Goal: Task Accomplishment & Management: Complete application form

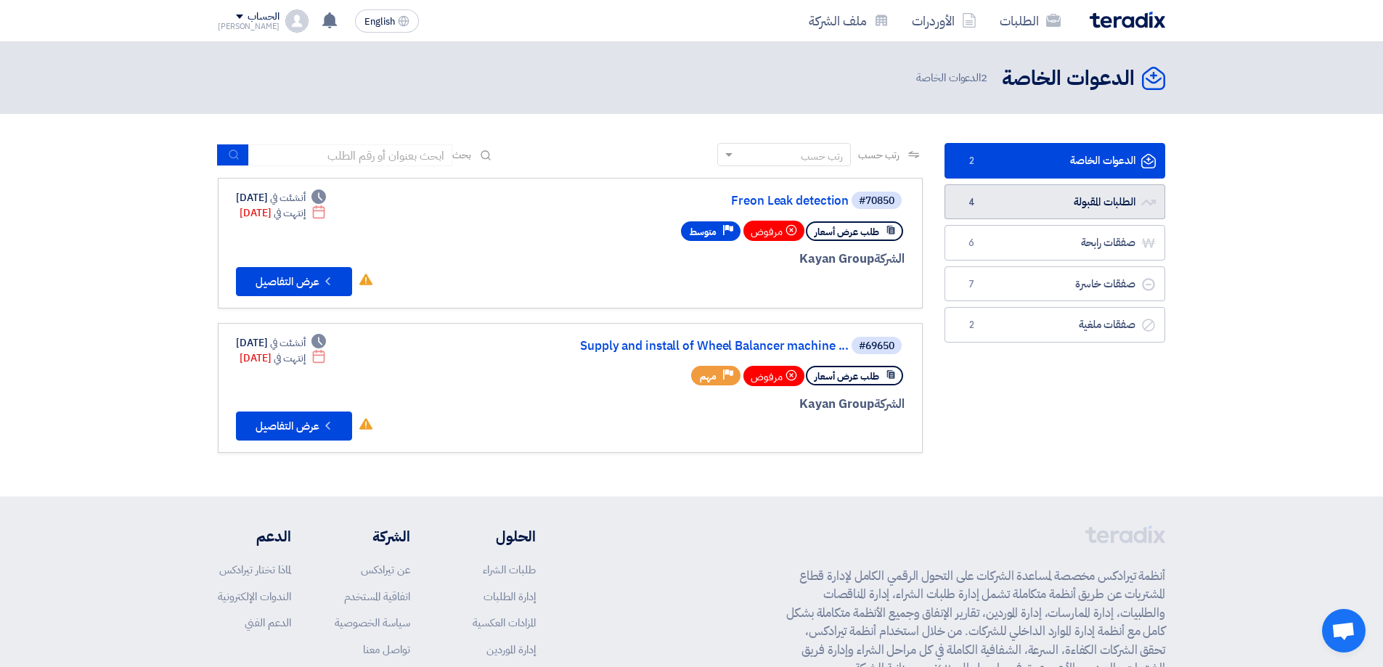
click at [1053, 210] on link "الطلبات المقبولة الطلبات المقبولة 4" at bounding box center [1055, 202] width 221 height 36
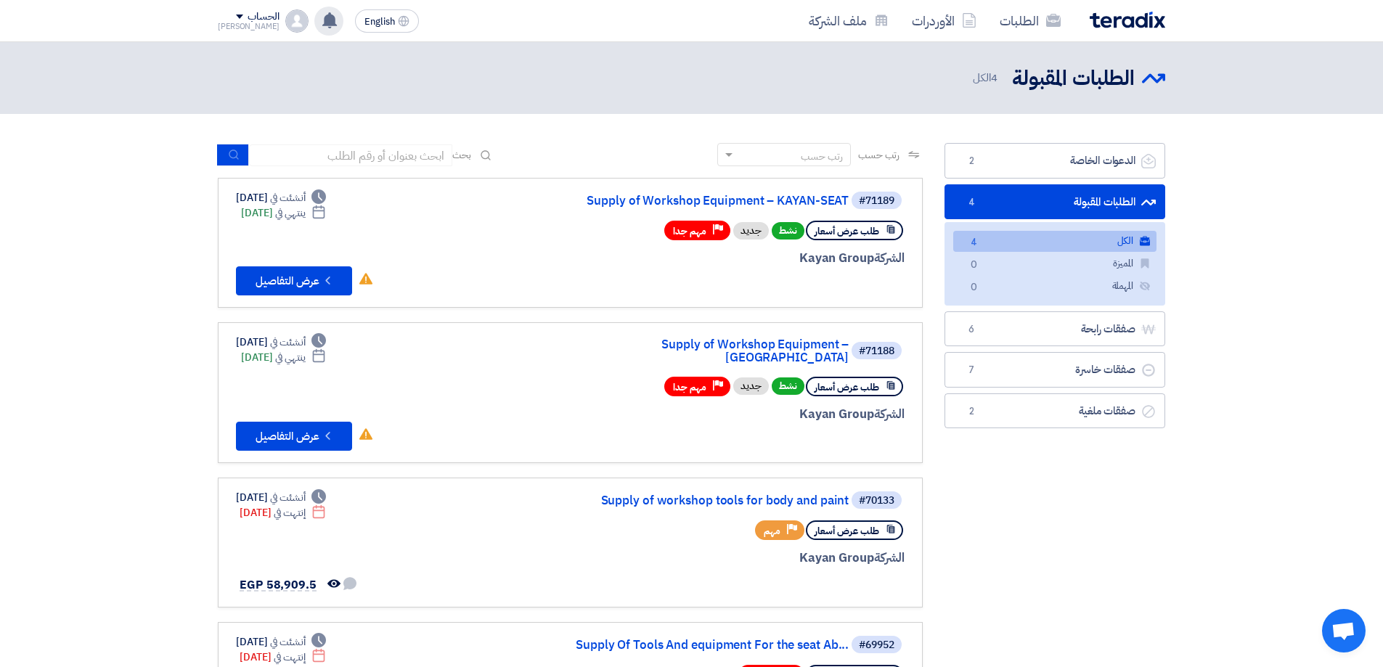
click at [321, 17] on div "تم نشر طلب عروض أسعار جديد - شاهد التفاصيل 5 hours ago تم نشر طلب عروض أسعار جد…" at bounding box center [328, 21] width 29 height 29
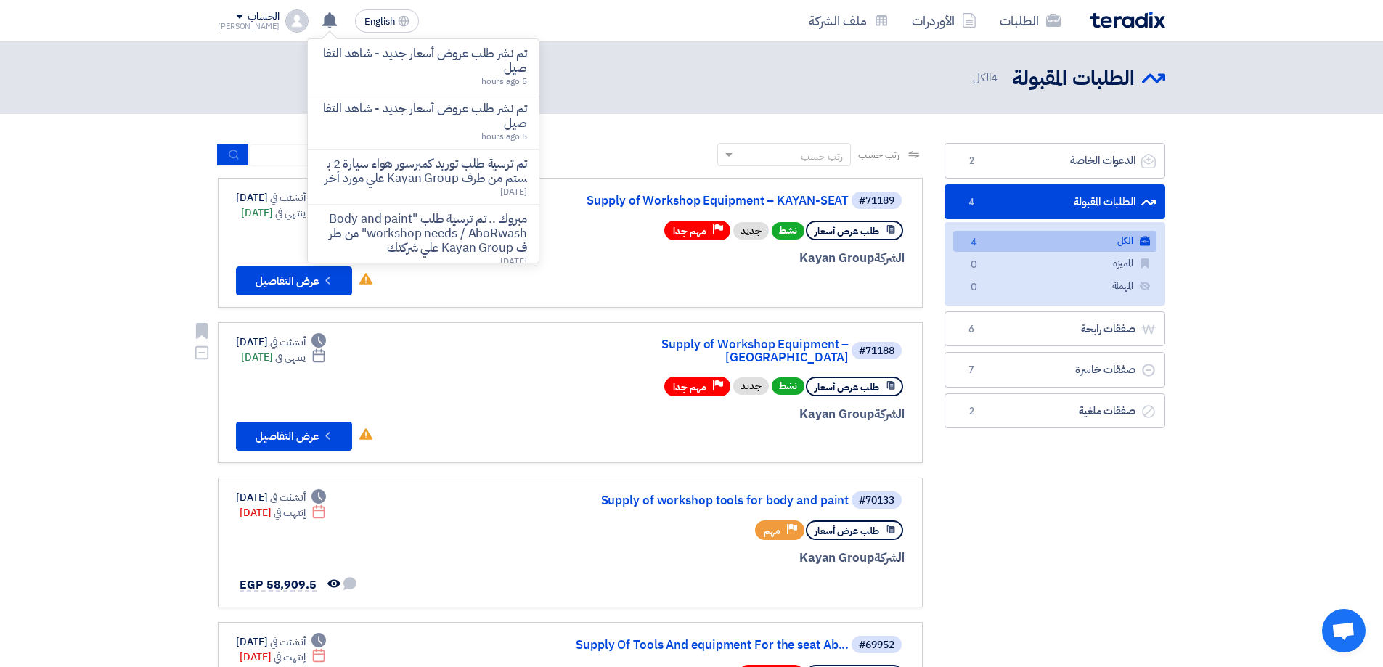
click at [561, 431] on div at bounding box center [730, 441] width 349 height 20
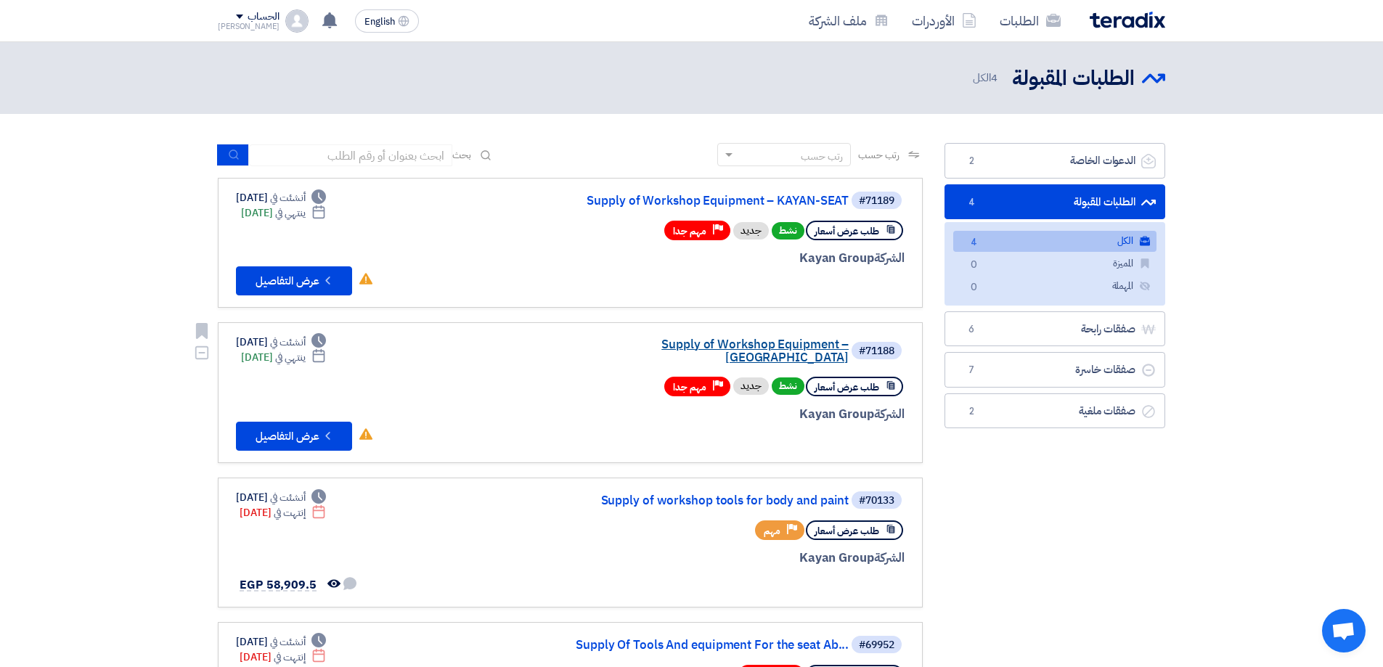
click at [771, 348] on link "Supply of Workshop Equipment – [GEOGRAPHIC_DATA]" at bounding box center [703, 351] width 290 height 26
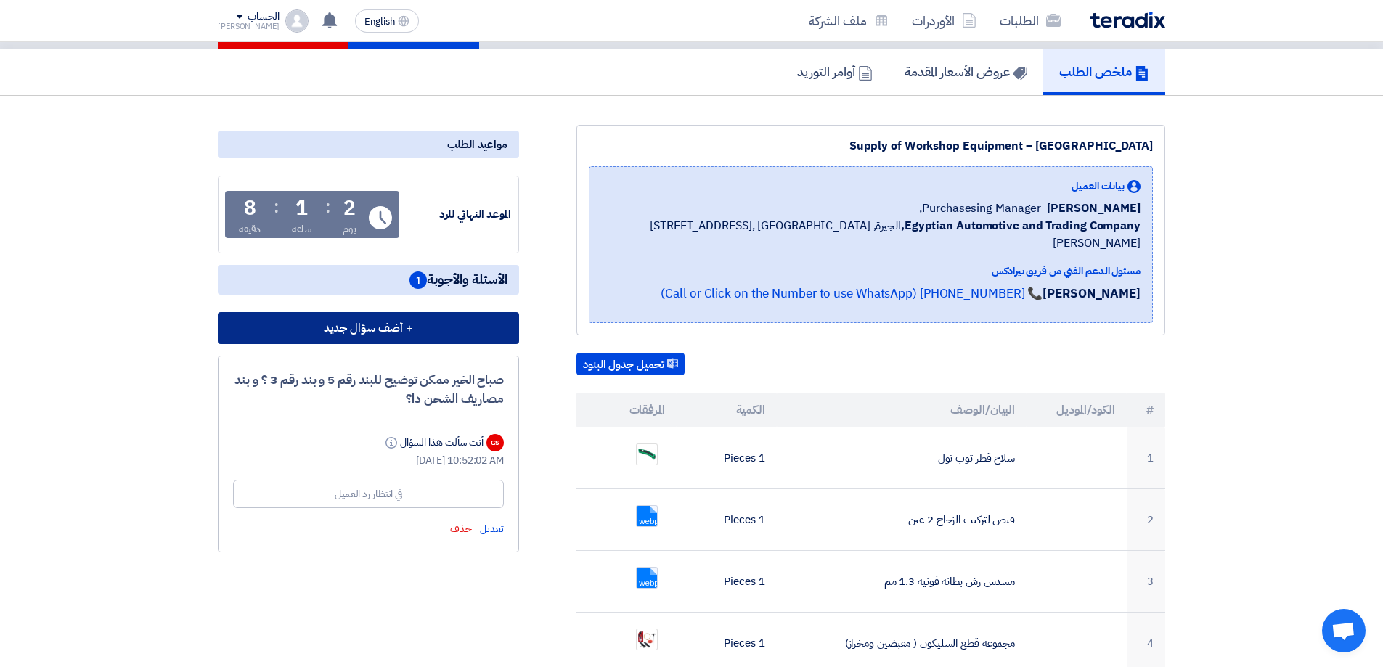
scroll to position [145, 0]
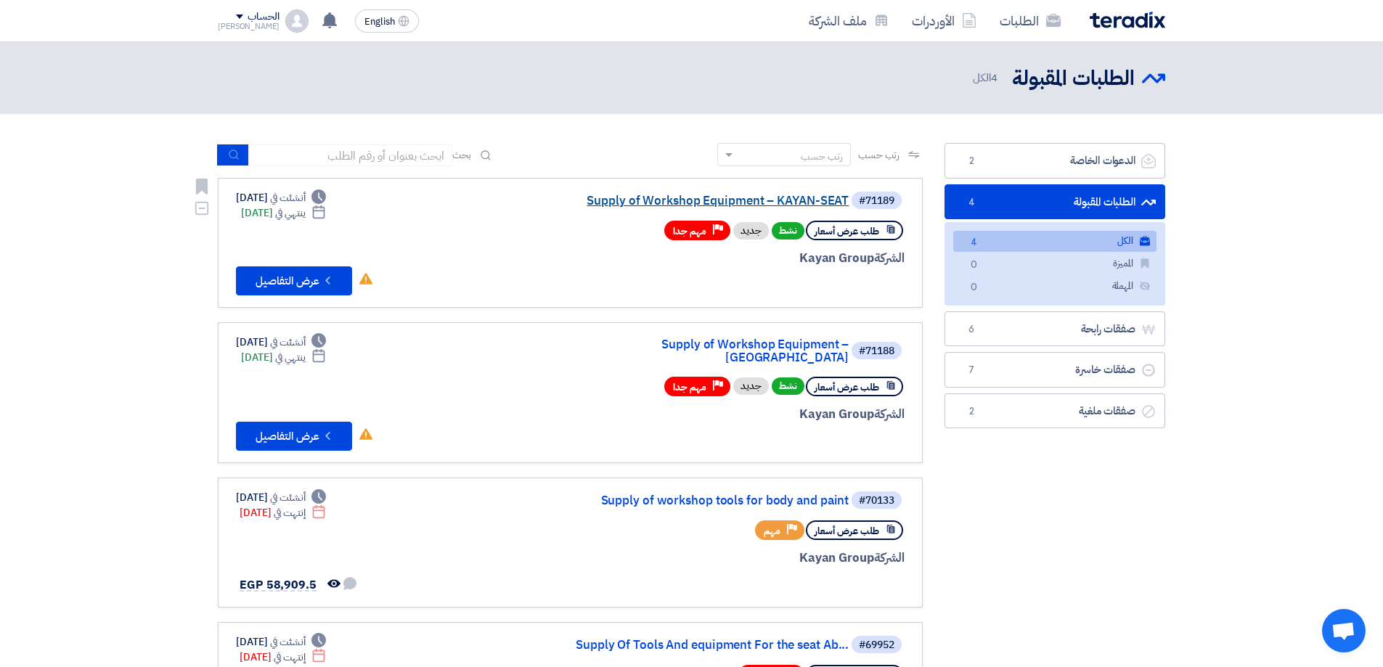
click at [779, 198] on link "Supply of Workshop Equipment – KAYAN-SEAT" at bounding box center [703, 201] width 290 height 13
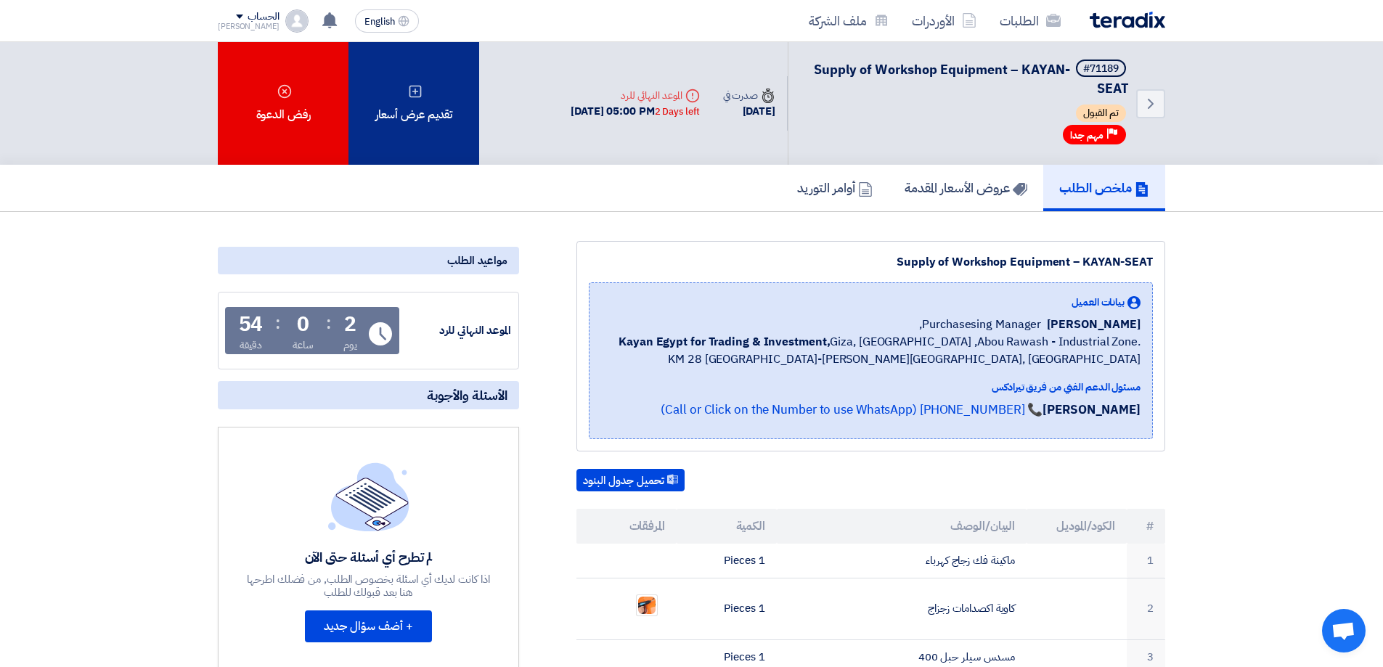
click at [439, 127] on div "تقديم عرض أسعار" at bounding box center [414, 103] width 131 height 123
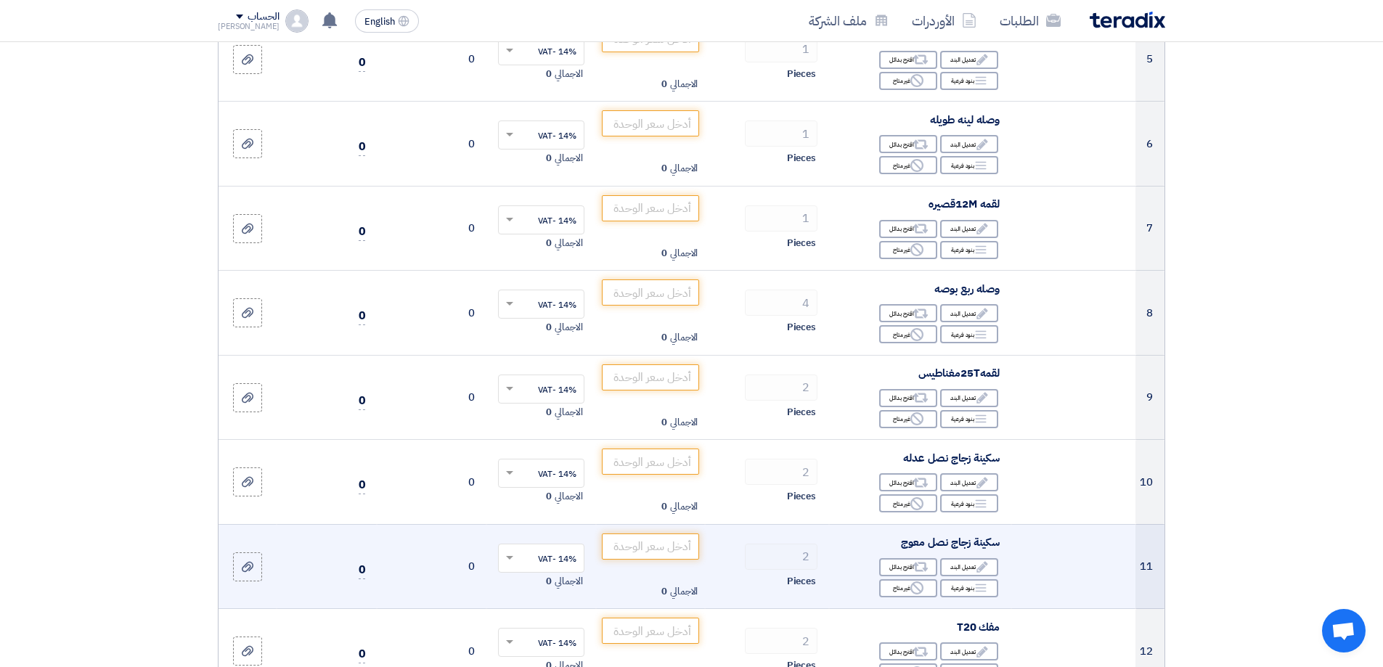
scroll to position [654, 0]
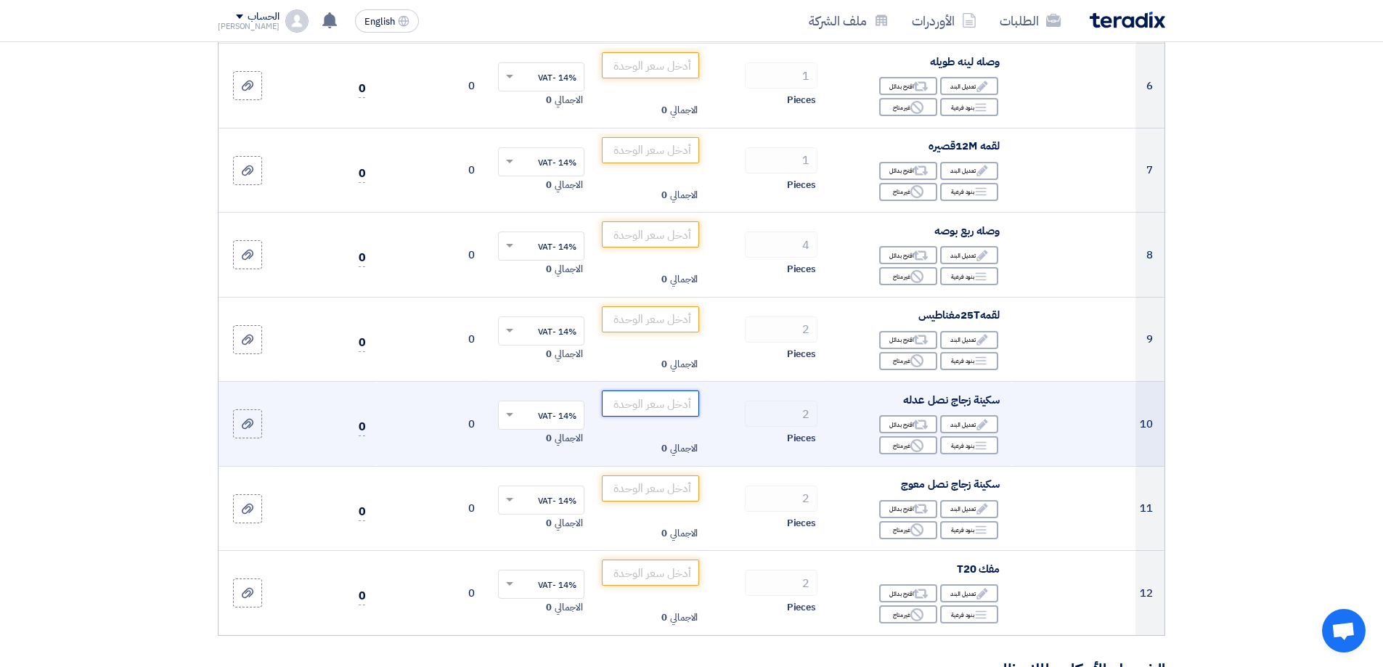
click at [677, 403] on input "number" at bounding box center [651, 404] width 98 height 26
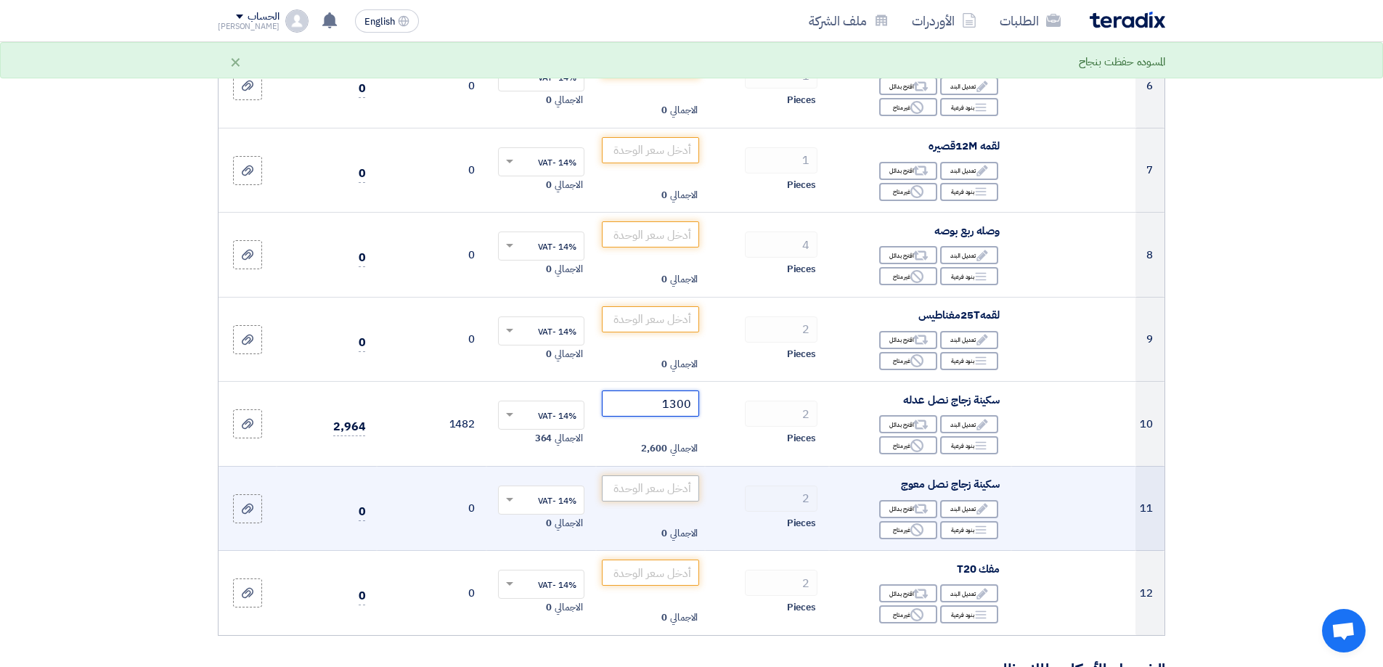
type input "1300"
click at [675, 482] on input "number" at bounding box center [651, 489] width 98 height 26
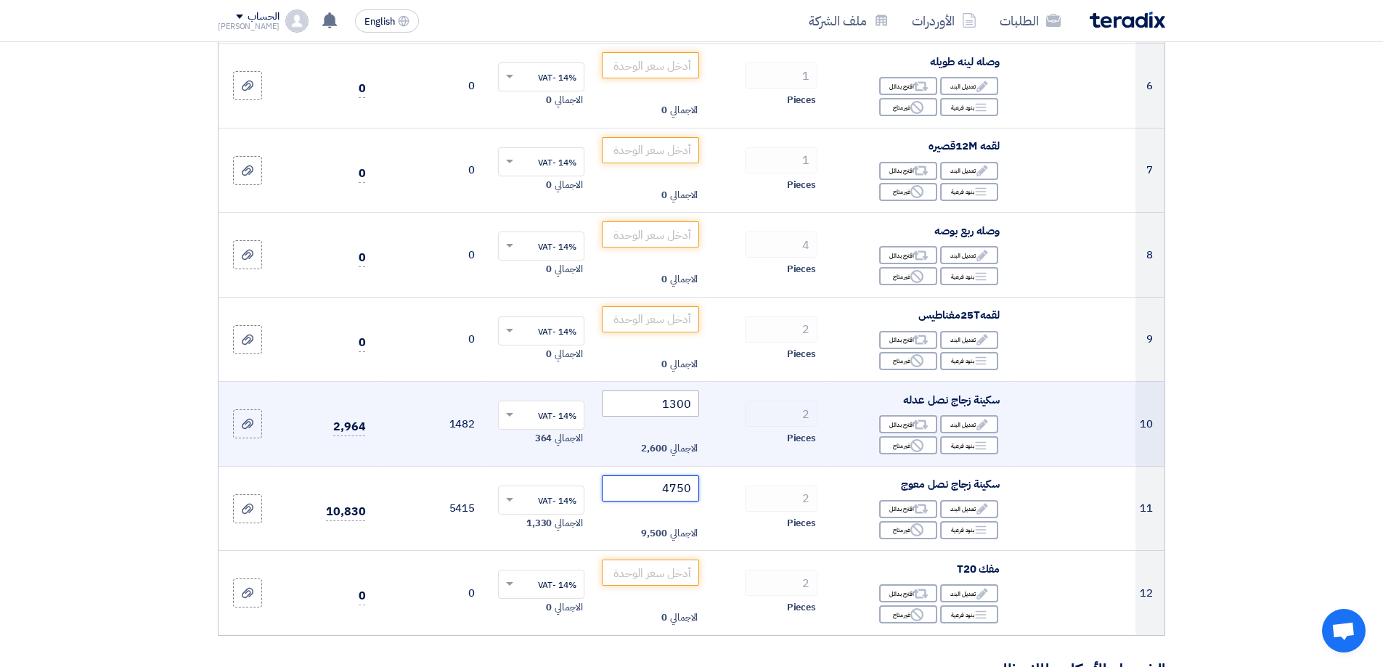
type input "4750"
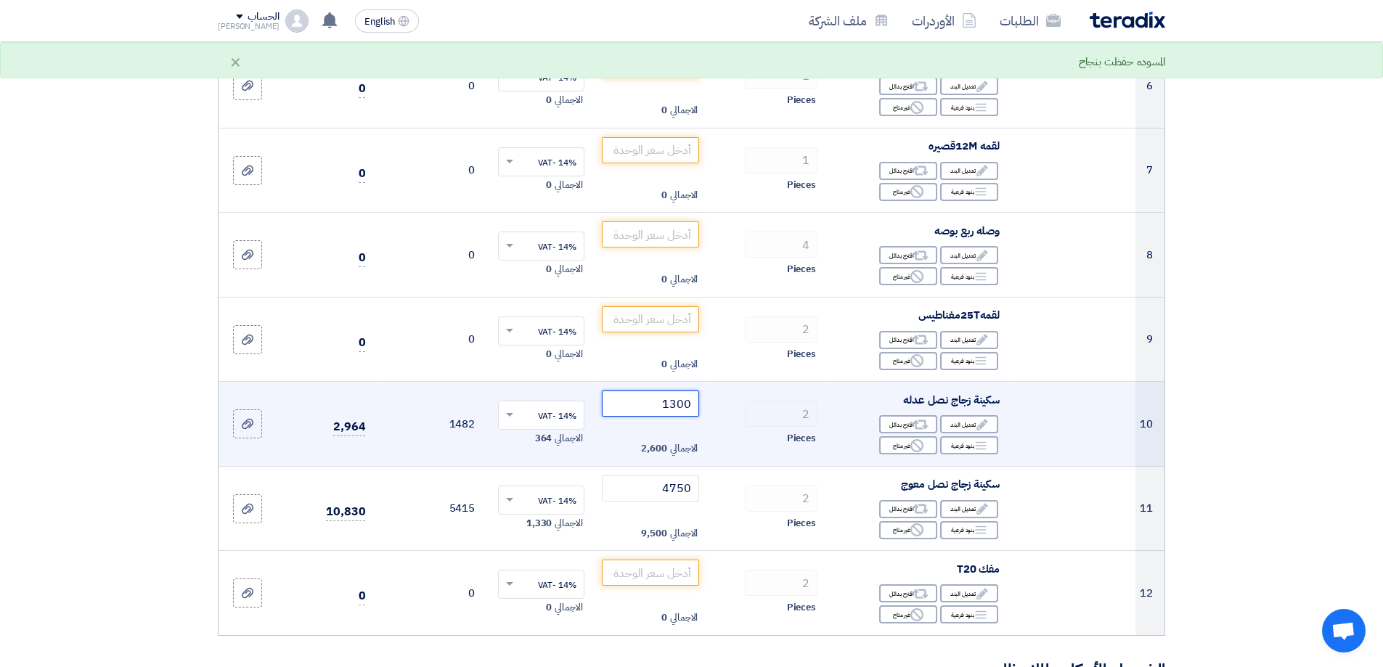
click at [678, 404] on input "1300" at bounding box center [651, 404] width 98 height 26
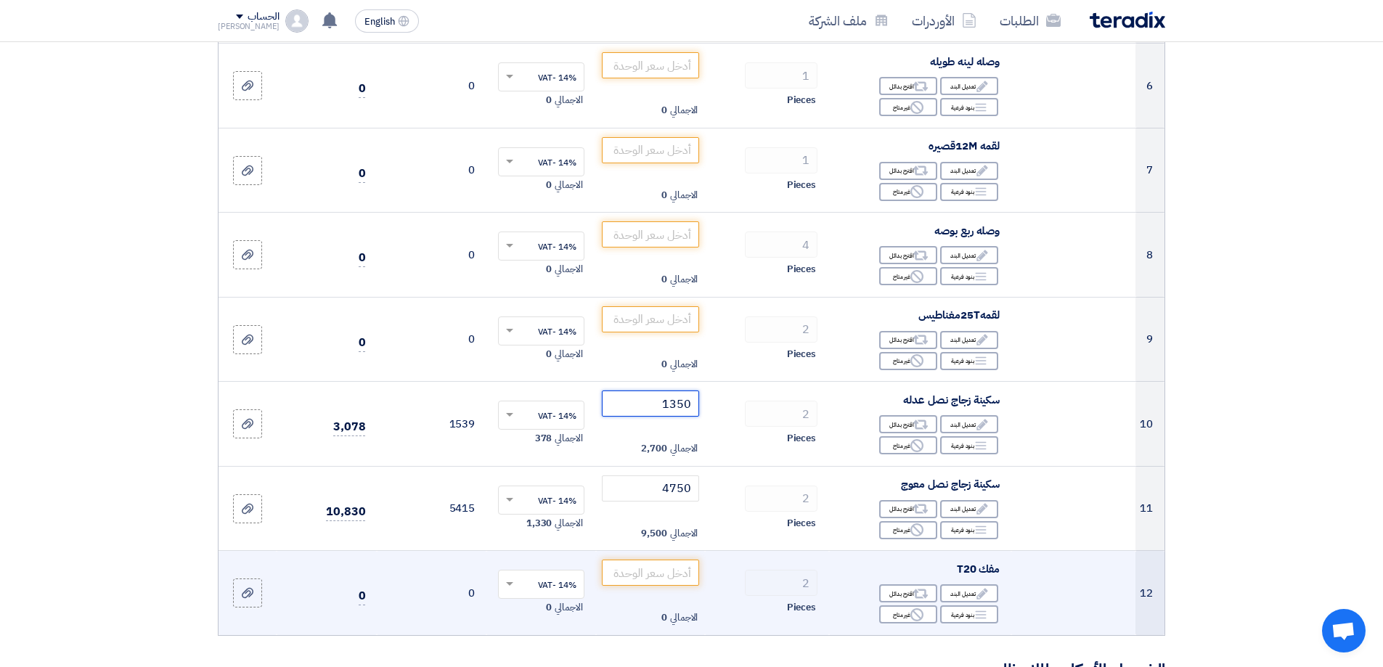
type input "1350"
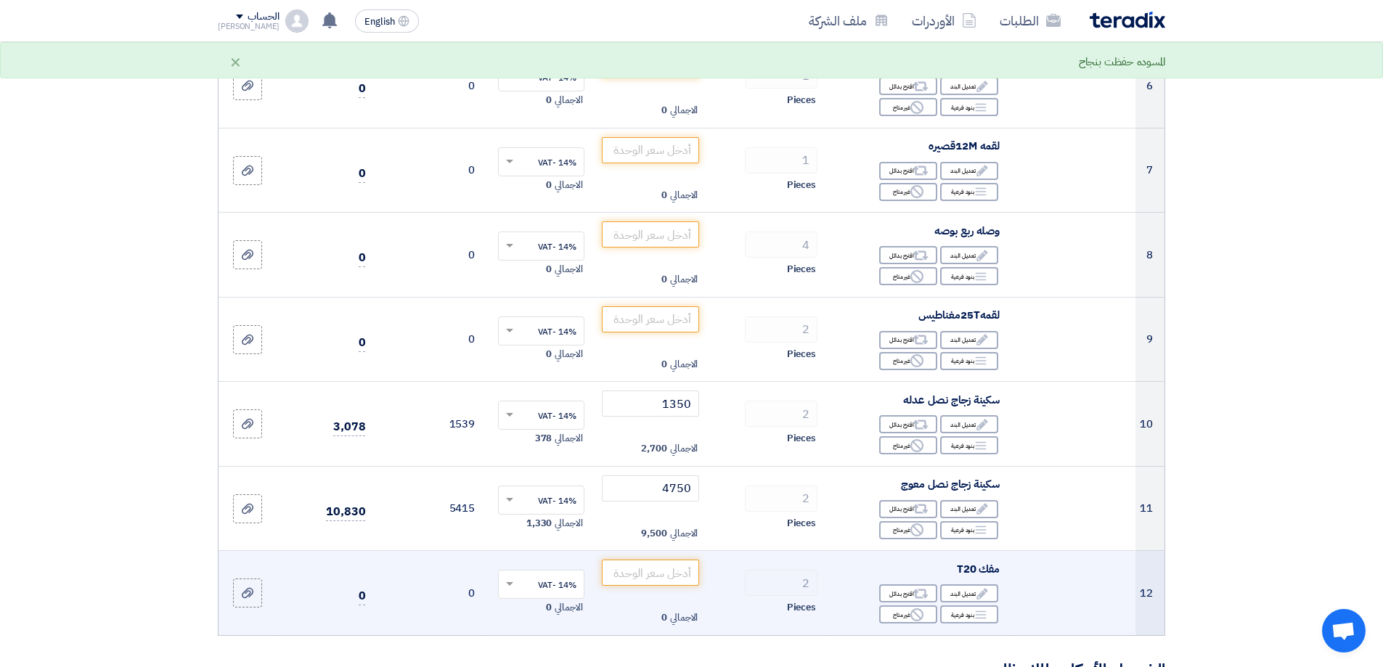
click at [776, 563] on td "2 Pieces" at bounding box center [767, 593] width 124 height 84
click at [675, 565] on input "number" at bounding box center [651, 573] width 98 height 26
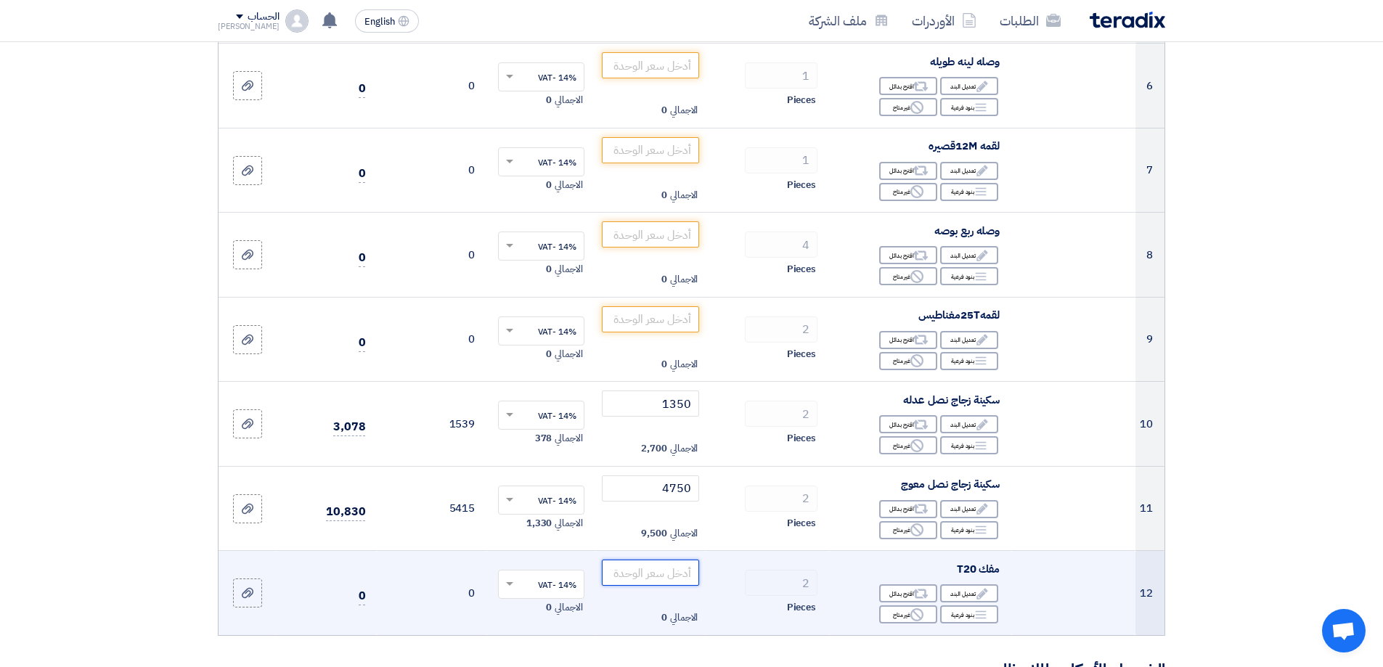
click at [676, 566] on input "number" at bounding box center [651, 573] width 98 height 26
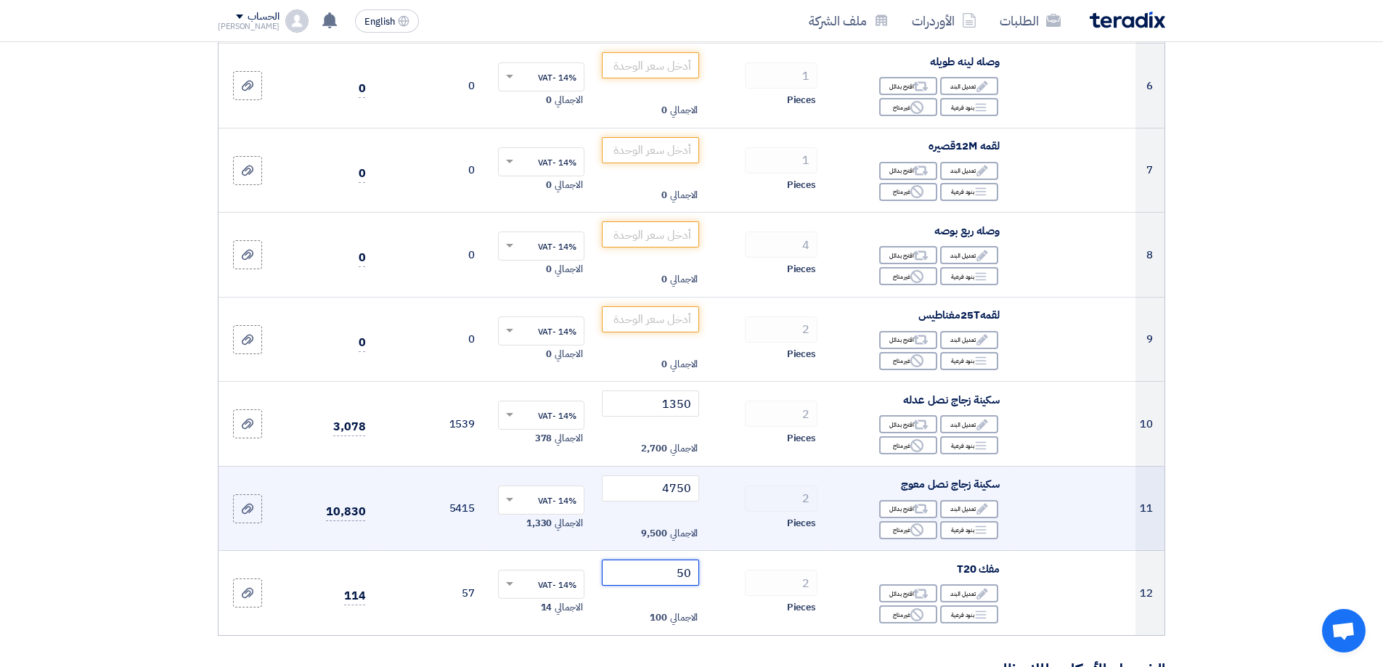
type input "50"
click at [771, 518] on div "Pieces" at bounding box center [767, 523] width 101 height 17
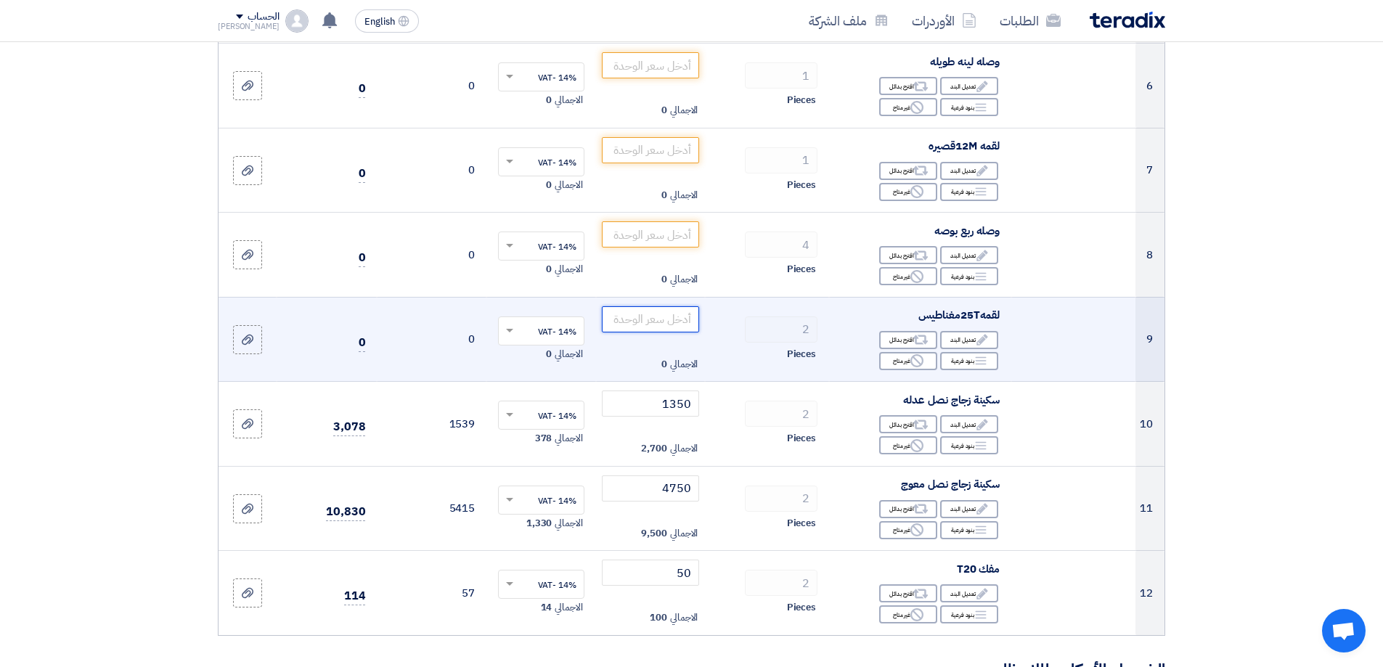
click at [677, 312] on input "number" at bounding box center [651, 319] width 98 height 26
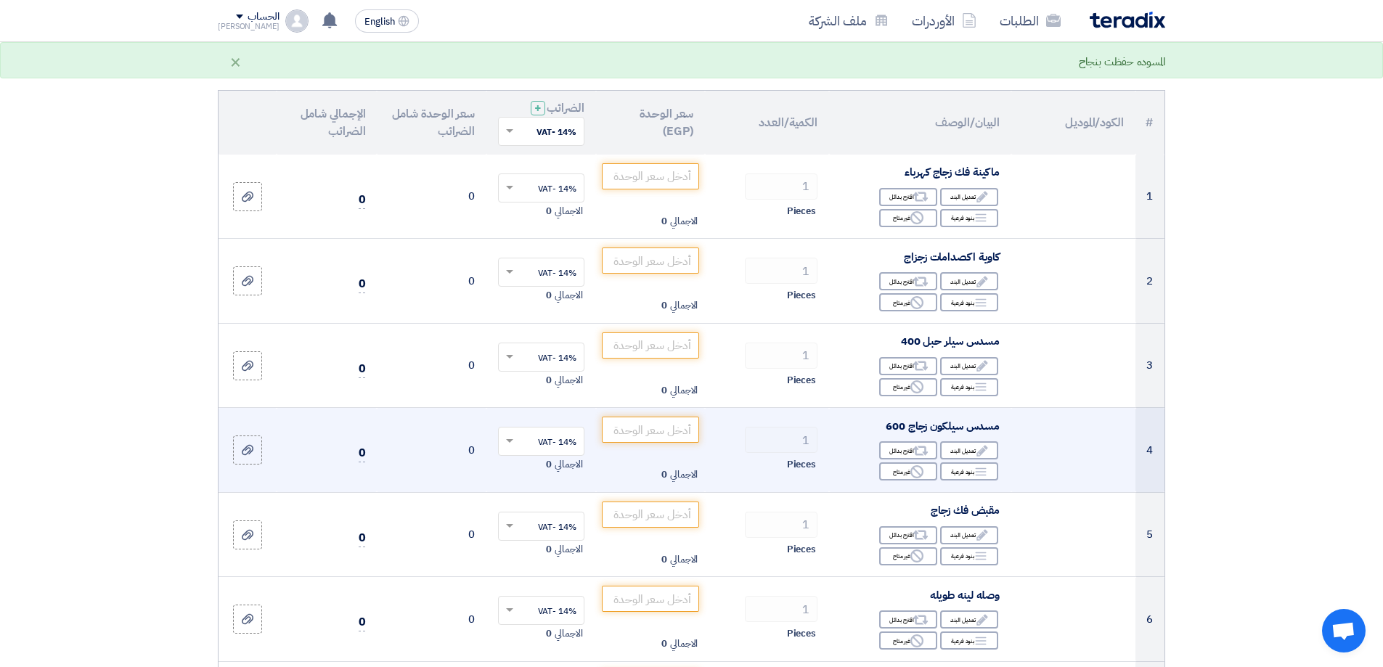
scroll to position [145, 0]
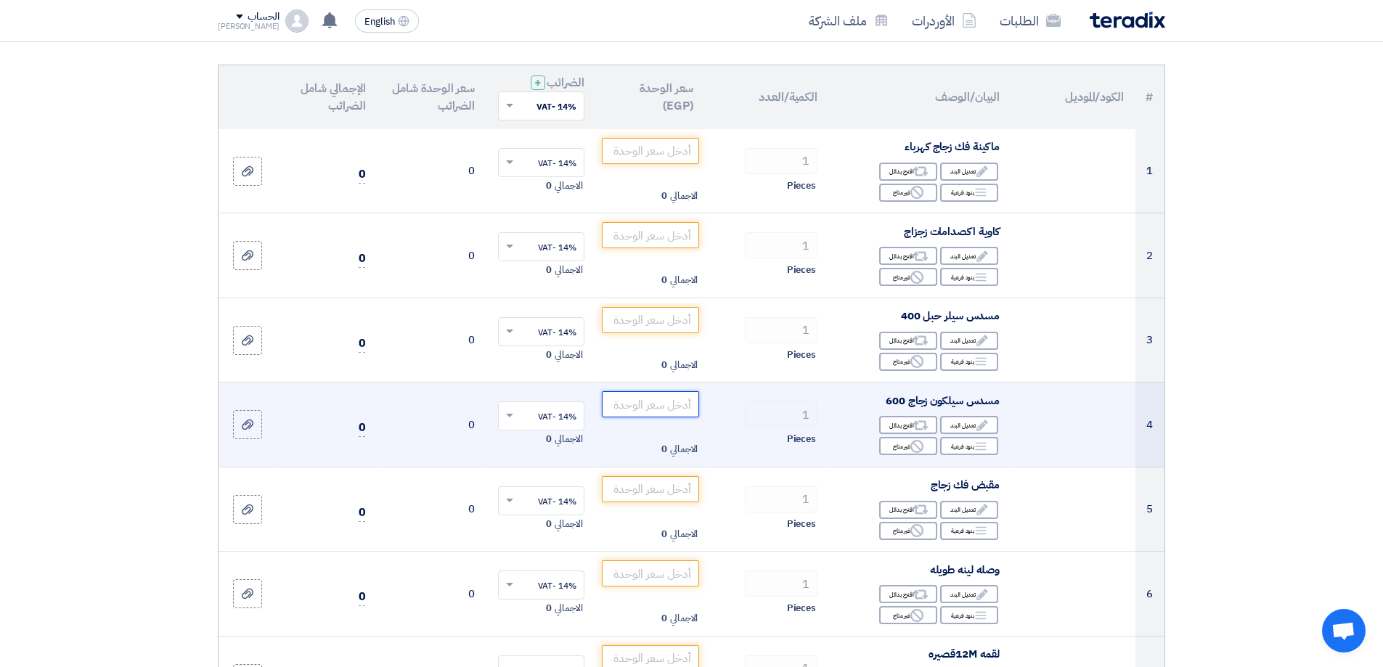
click at [662, 409] on input "number" at bounding box center [651, 404] width 98 height 26
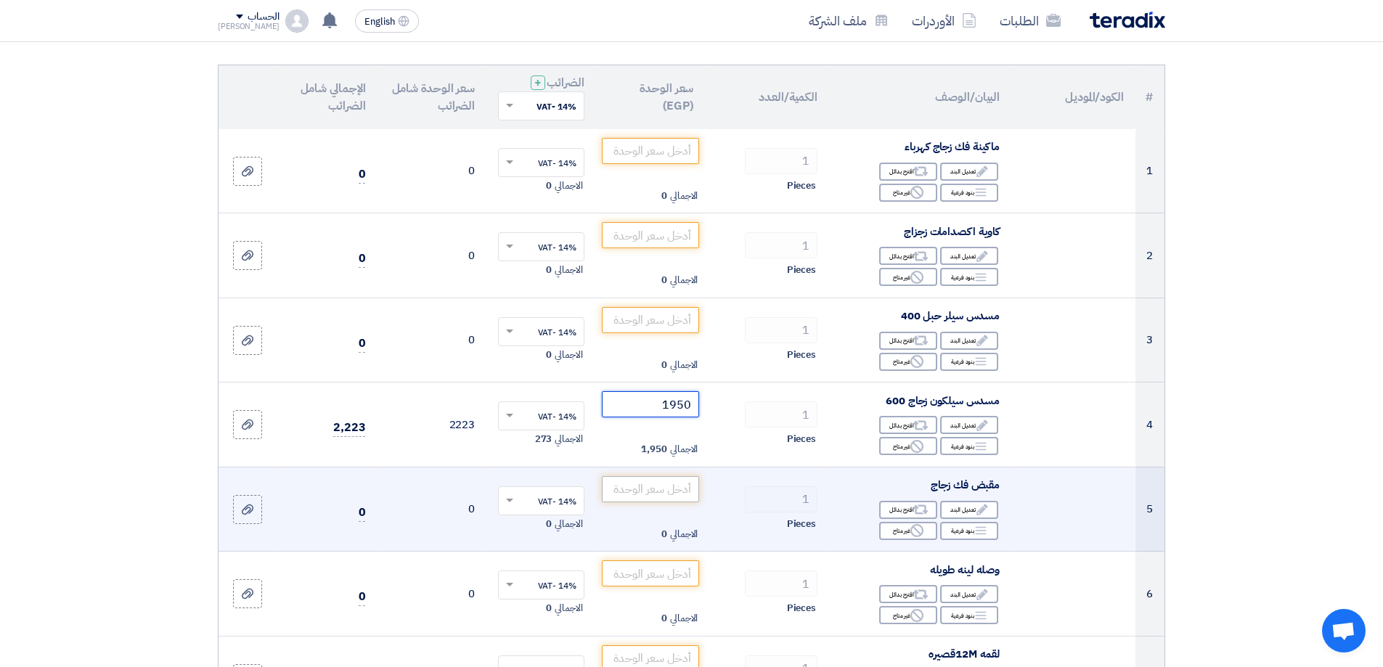
type input "1950"
click at [670, 477] on input "number" at bounding box center [651, 489] width 98 height 26
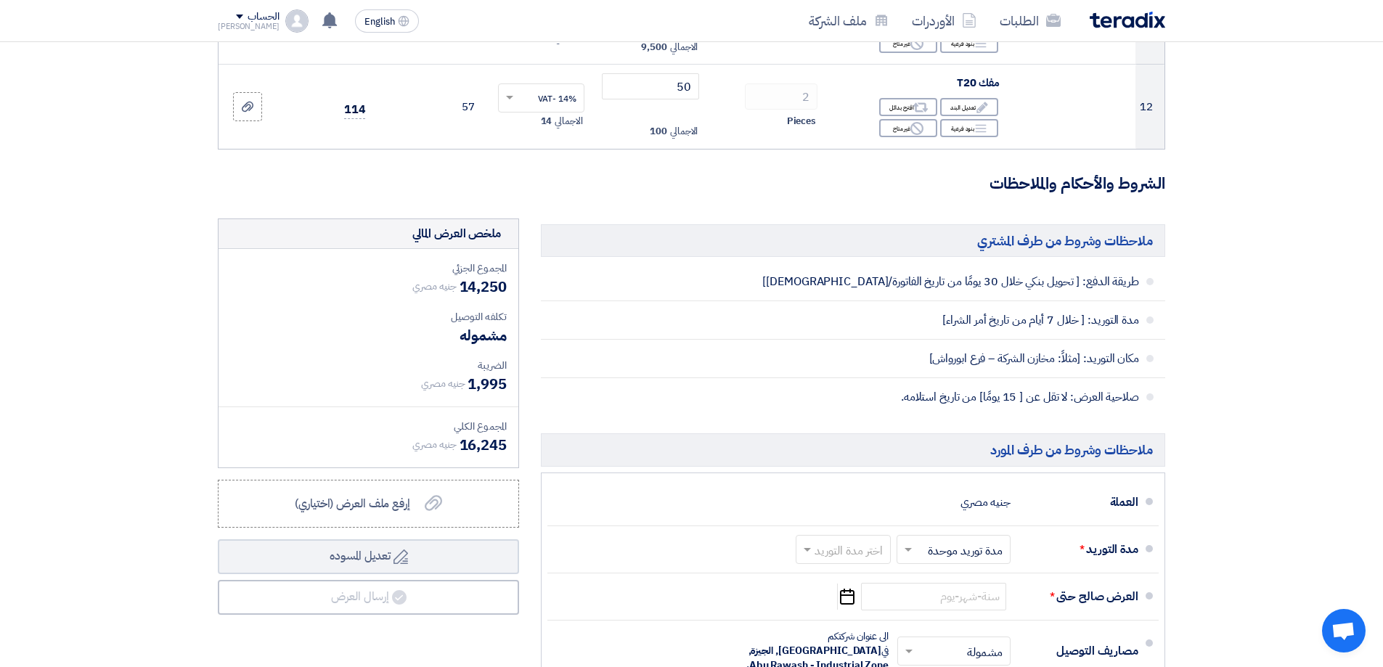
scroll to position [1234, 0]
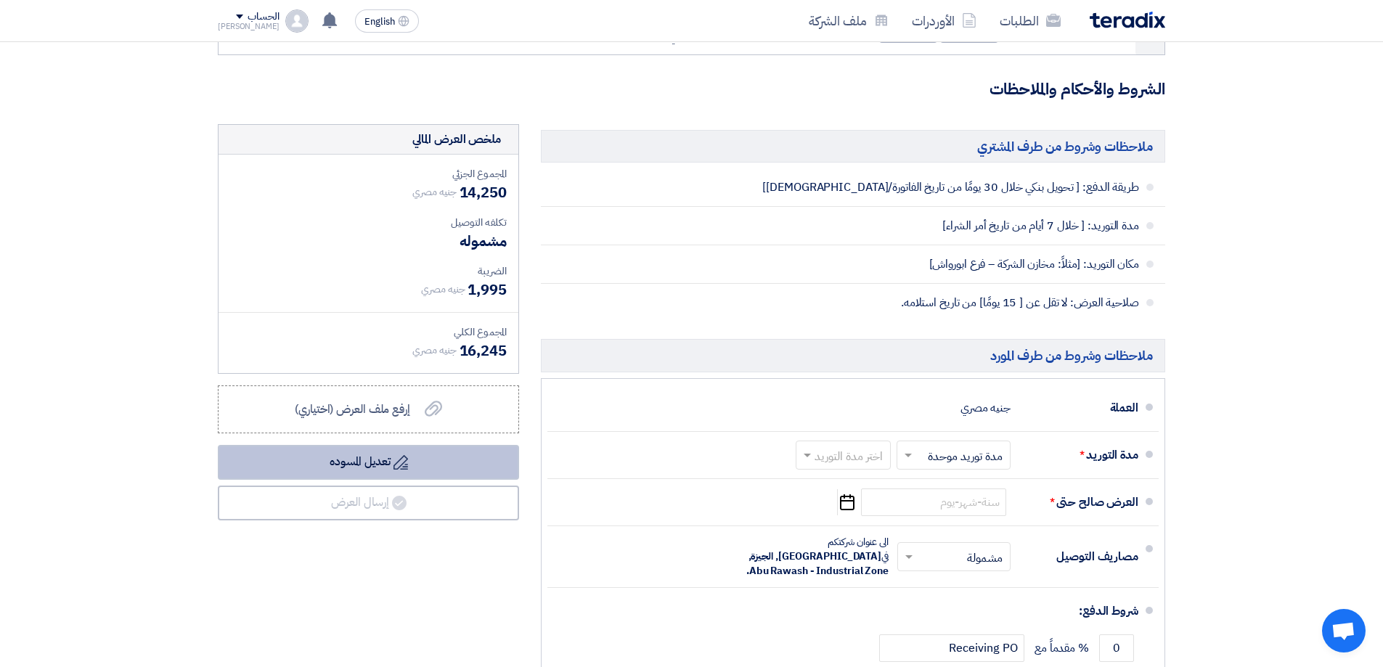
click at [347, 461] on button "Draft تعديل المسوده" at bounding box center [368, 462] width 301 height 35
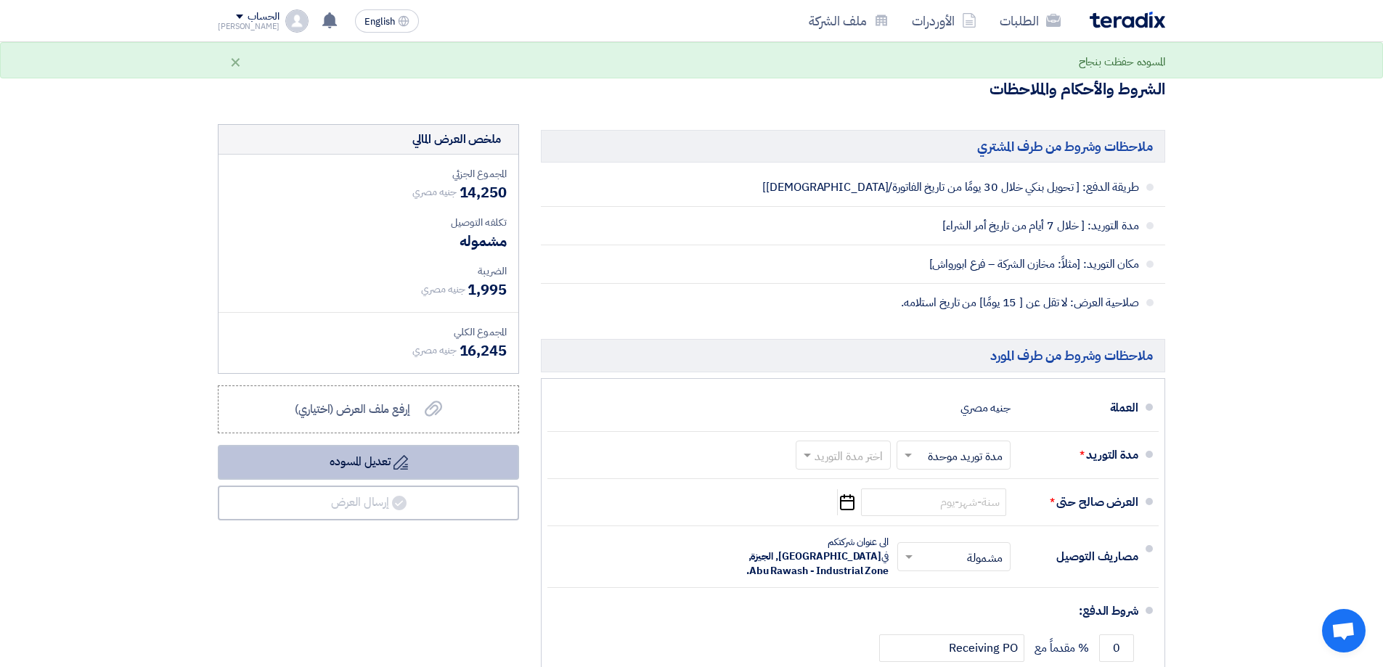
click at [408, 457] on icon "Draft" at bounding box center [401, 462] width 15 height 15
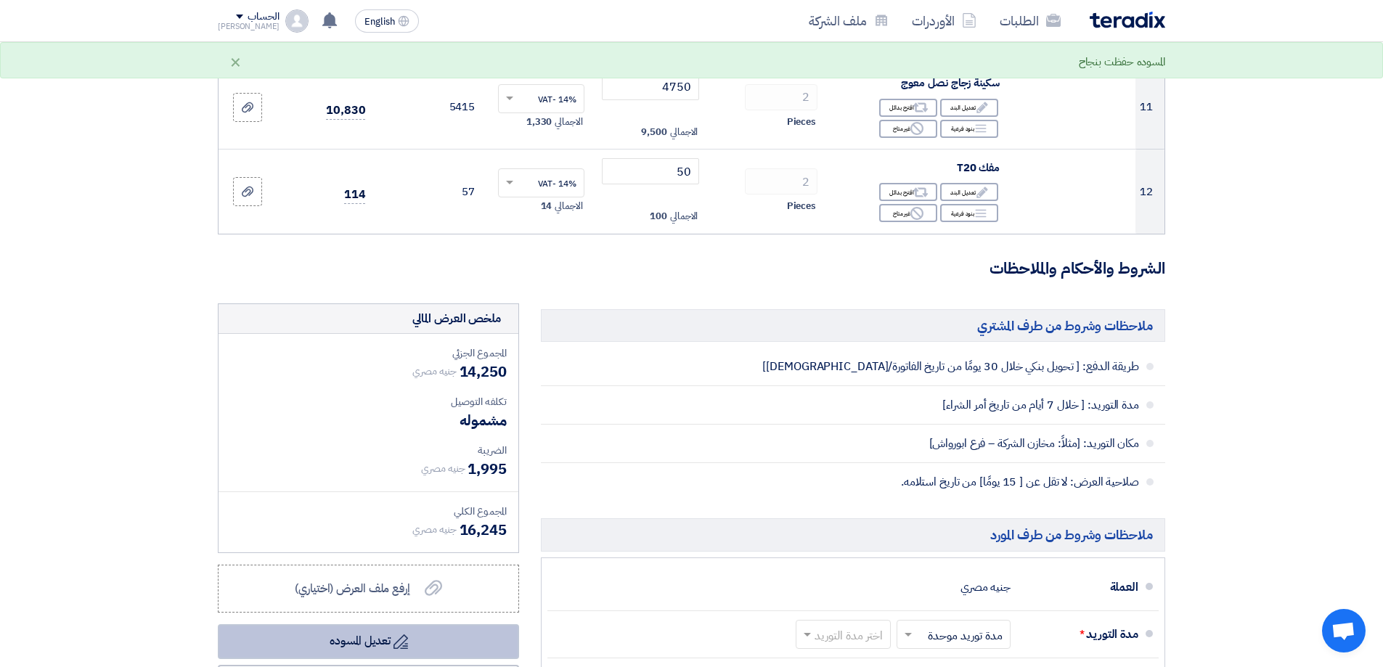
scroll to position [1017, 0]
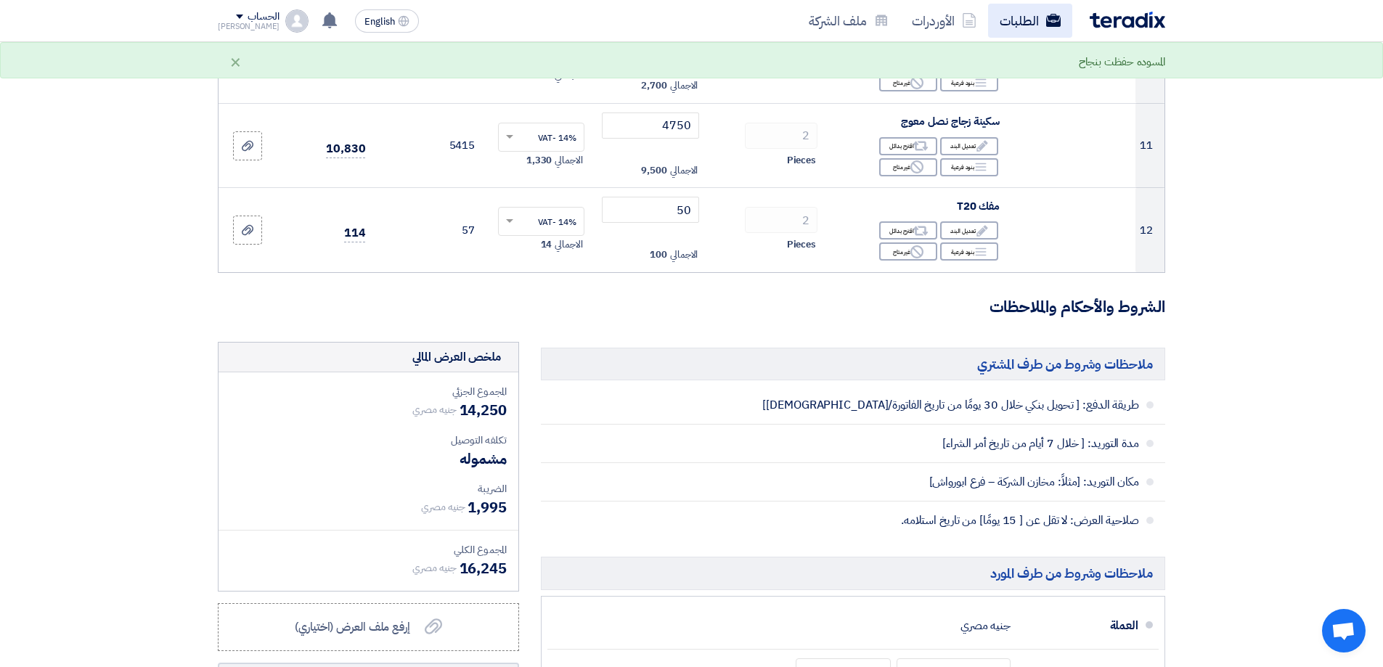
click at [1036, 15] on link "الطلبات" at bounding box center [1030, 21] width 84 height 34
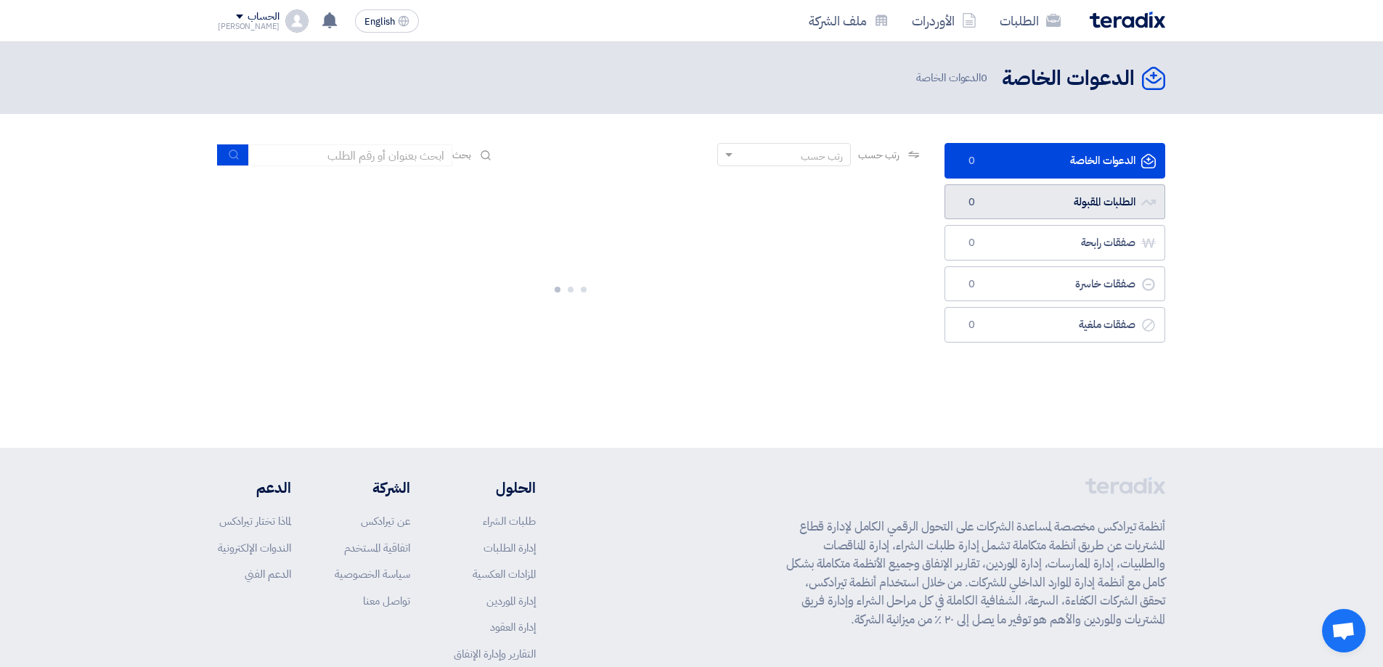
click at [1112, 195] on link "الطلبات المقبولة الطلبات المقبولة 0" at bounding box center [1055, 202] width 221 height 36
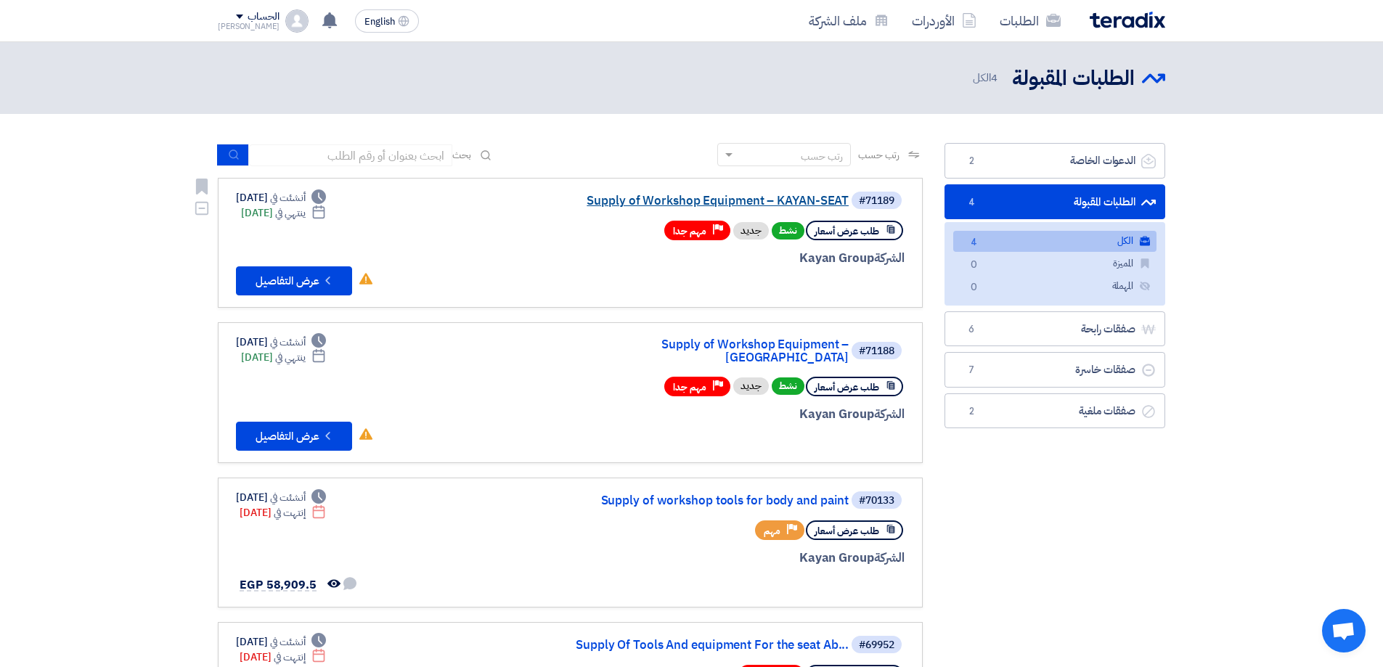
click at [757, 195] on link "Supply of Workshop Equipment – KAYAN-SEAT" at bounding box center [703, 201] width 290 height 13
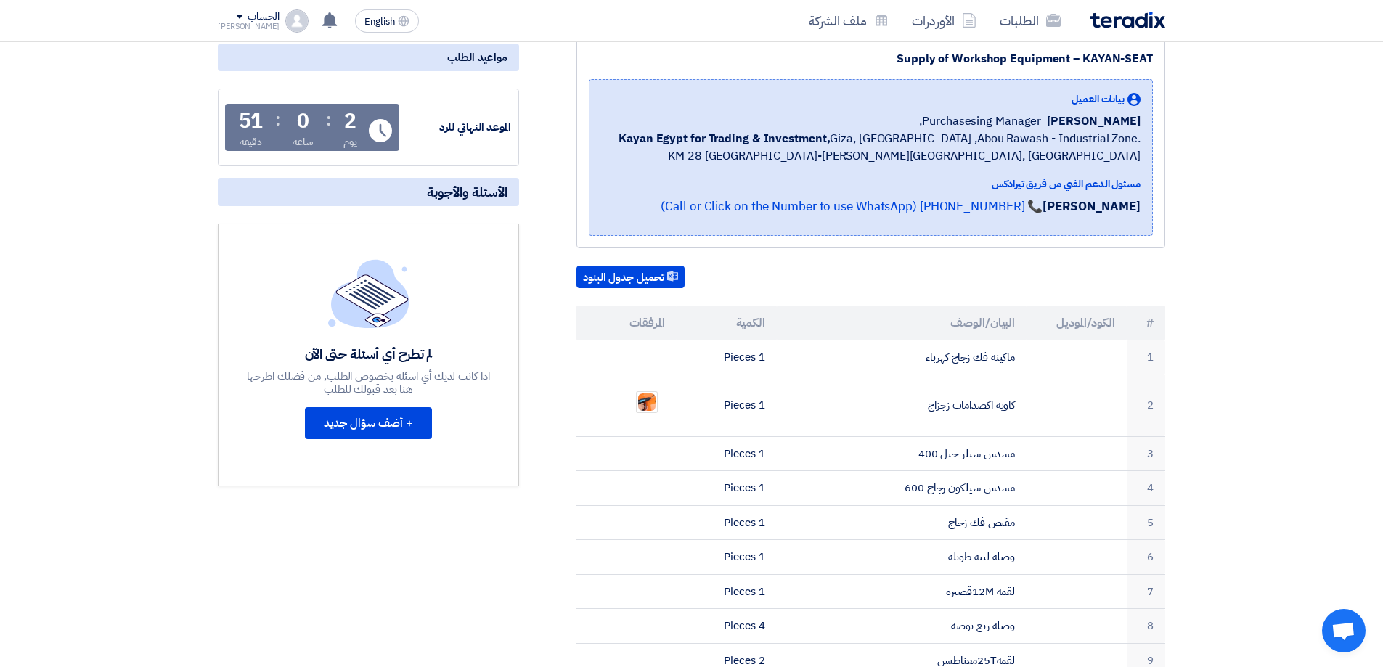
scroll to position [218, 0]
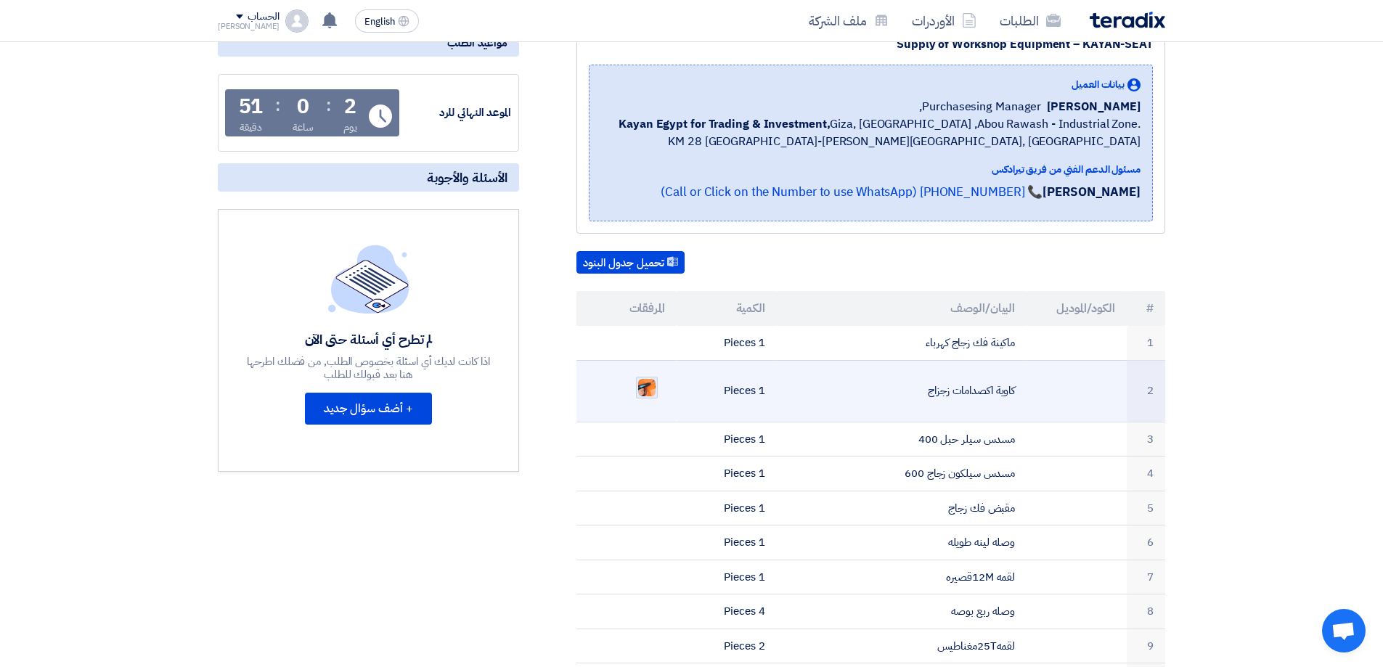
click at [640, 386] on img at bounding box center [647, 388] width 20 height 20
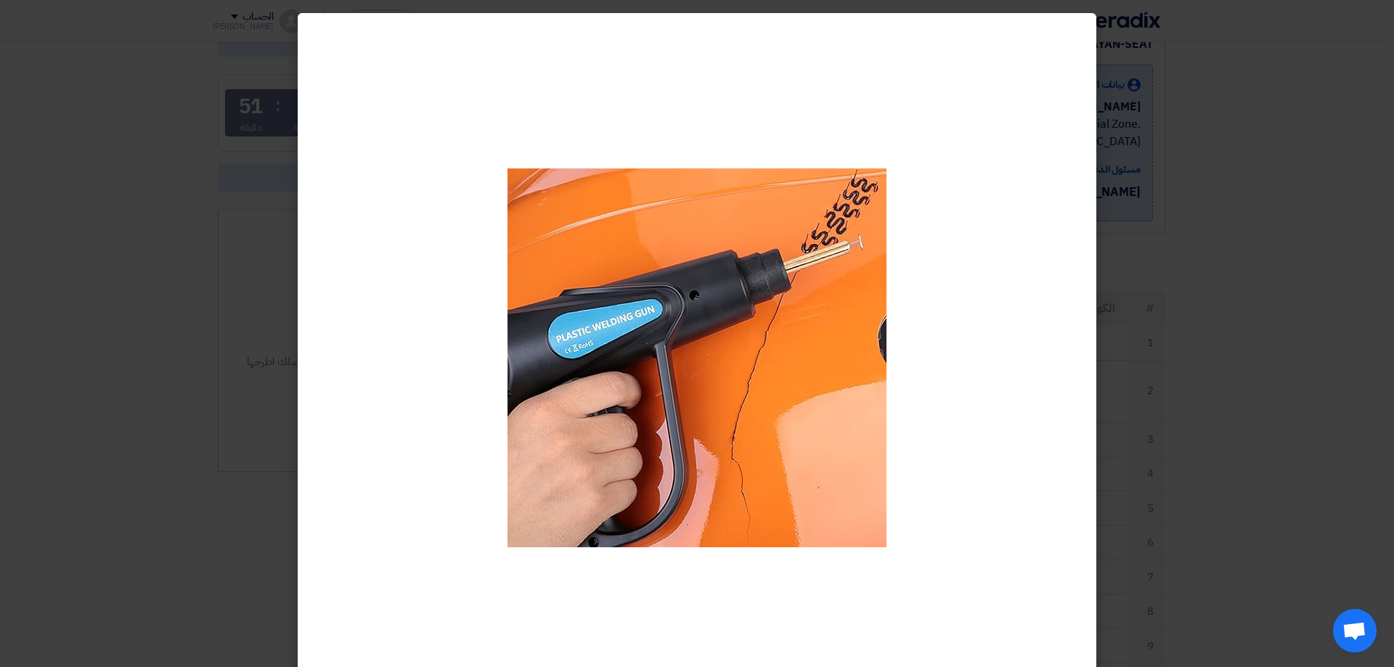
click at [240, 50] on modal-container at bounding box center [697, 333] width 1394 height 667
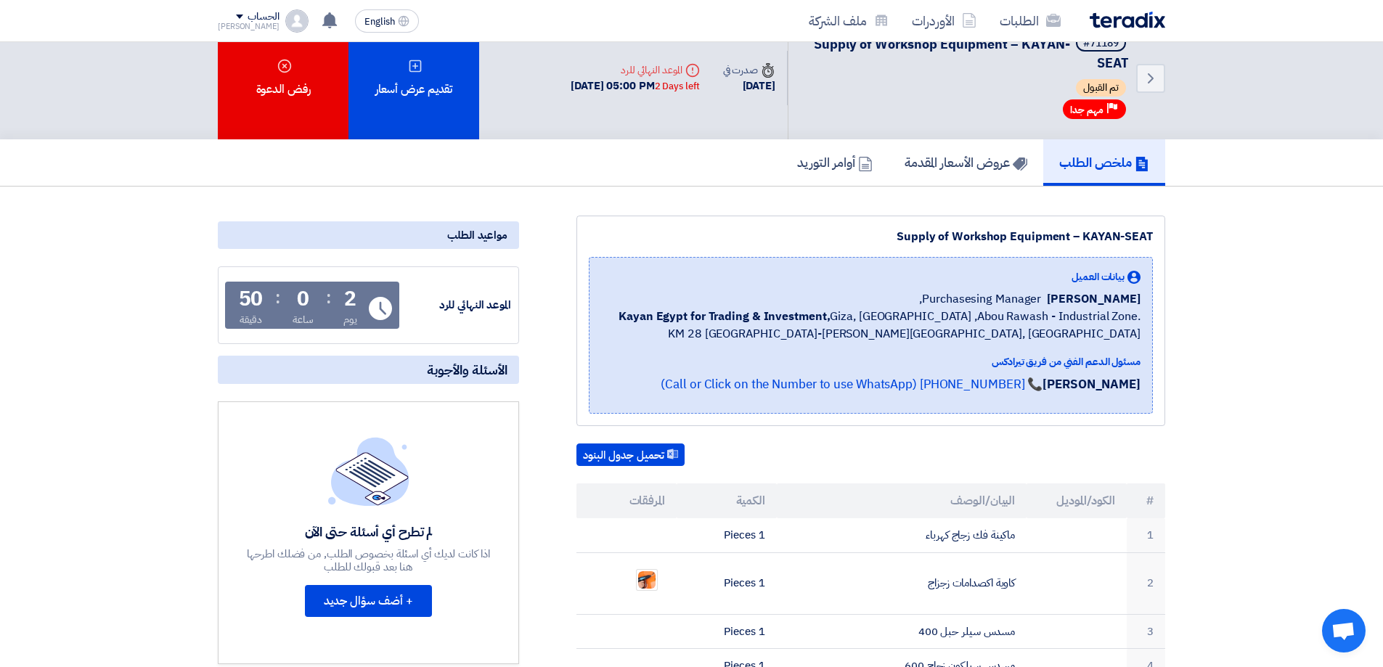
scroll to position [0, 0]
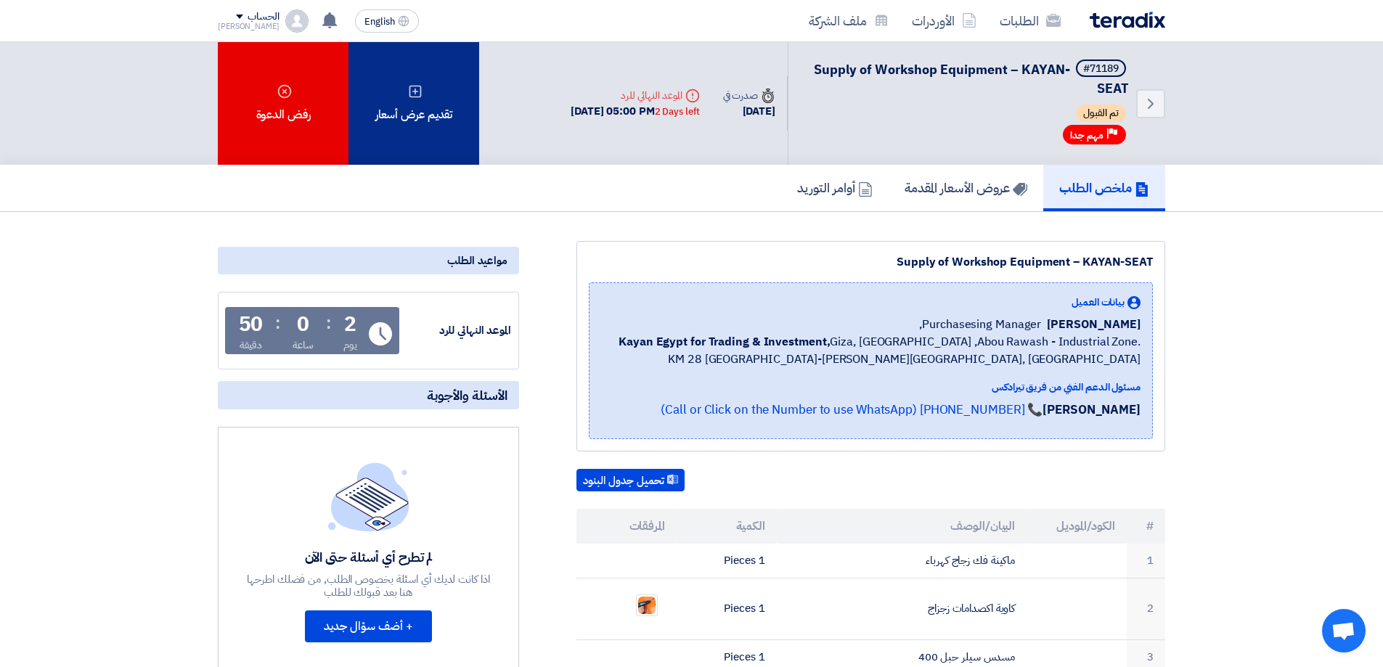
click at [432, 114] on div "تقديم عرض أسعار" at bounding box center [414, 103] width 131 height 123
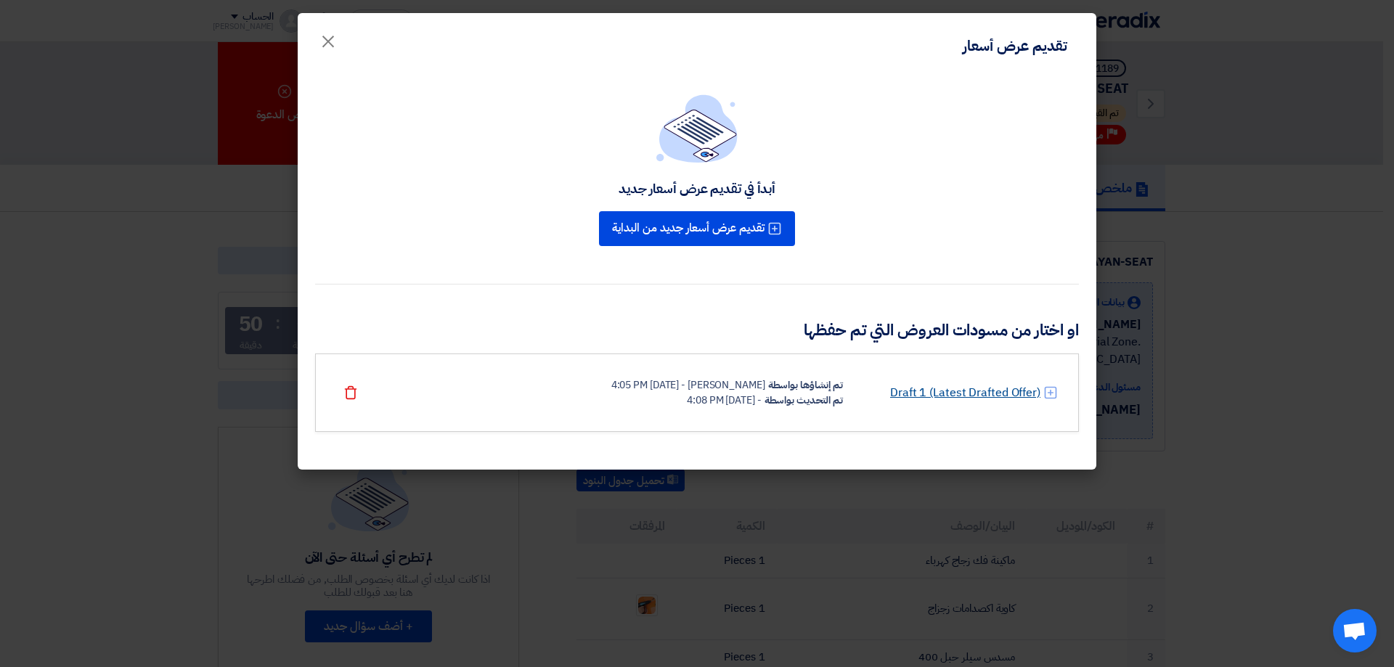
click at [993, 388] on link "Draft 1 (Latest Drafted Offer)" at bounding box center [965, 392] width 150 height 17
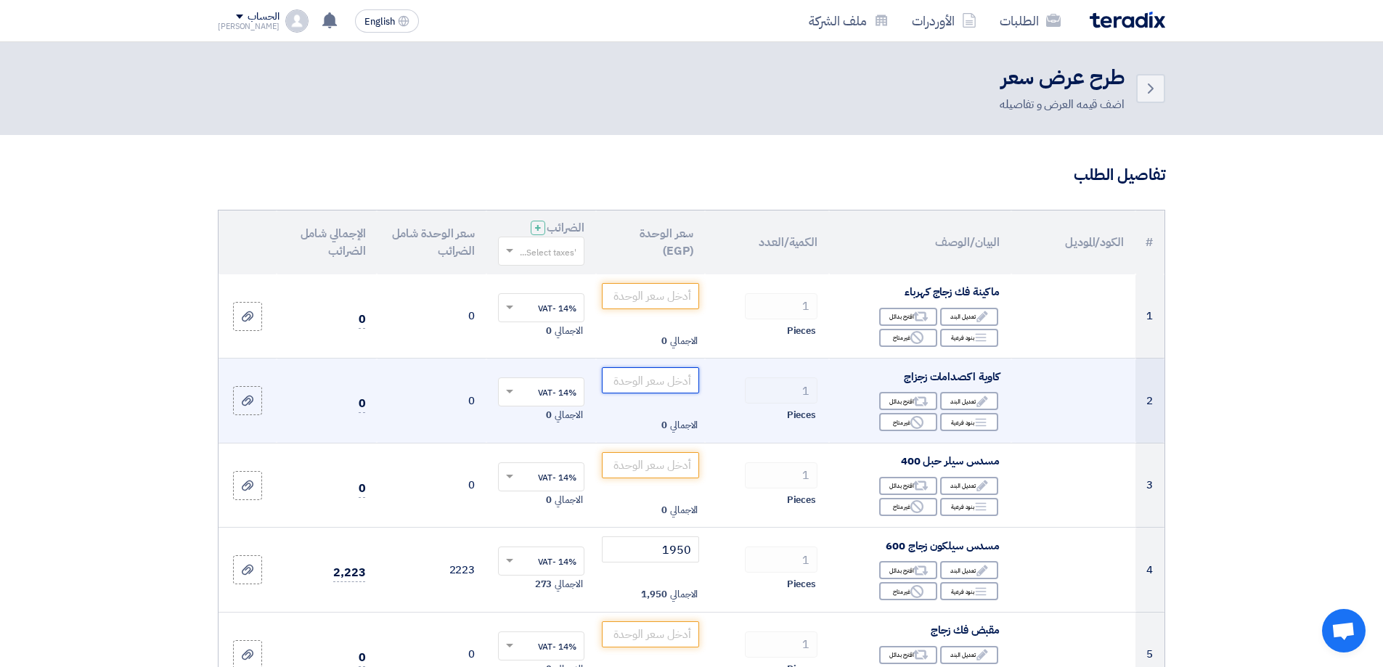
click at [660, 381] on input "number" at bounding box center [651, 380] width 98 height 26
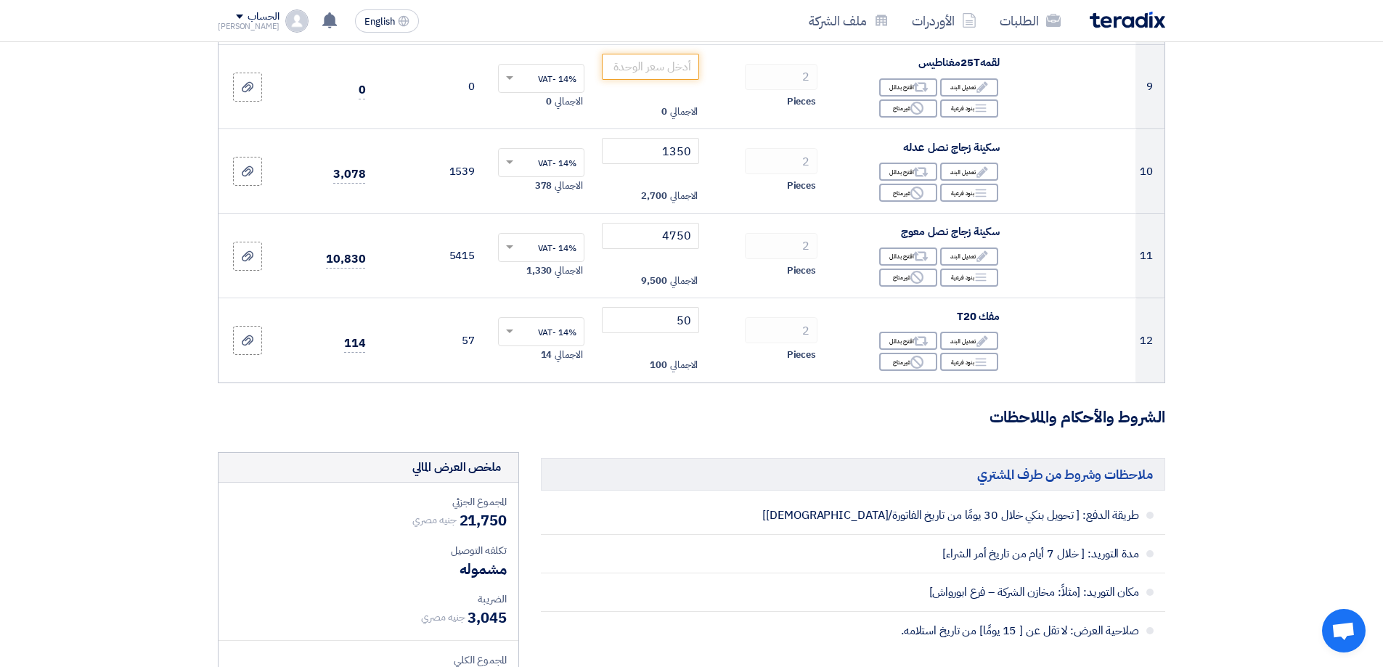
scroll to position [654, 0]
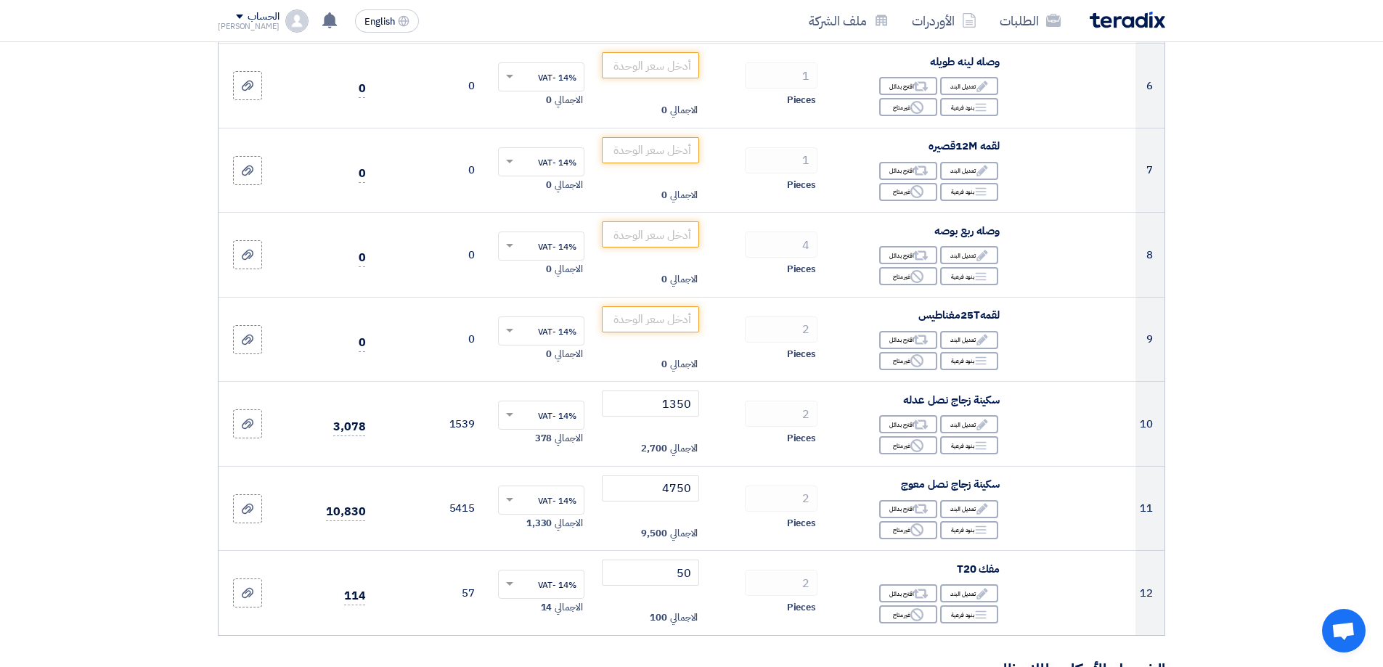
type input "7500"
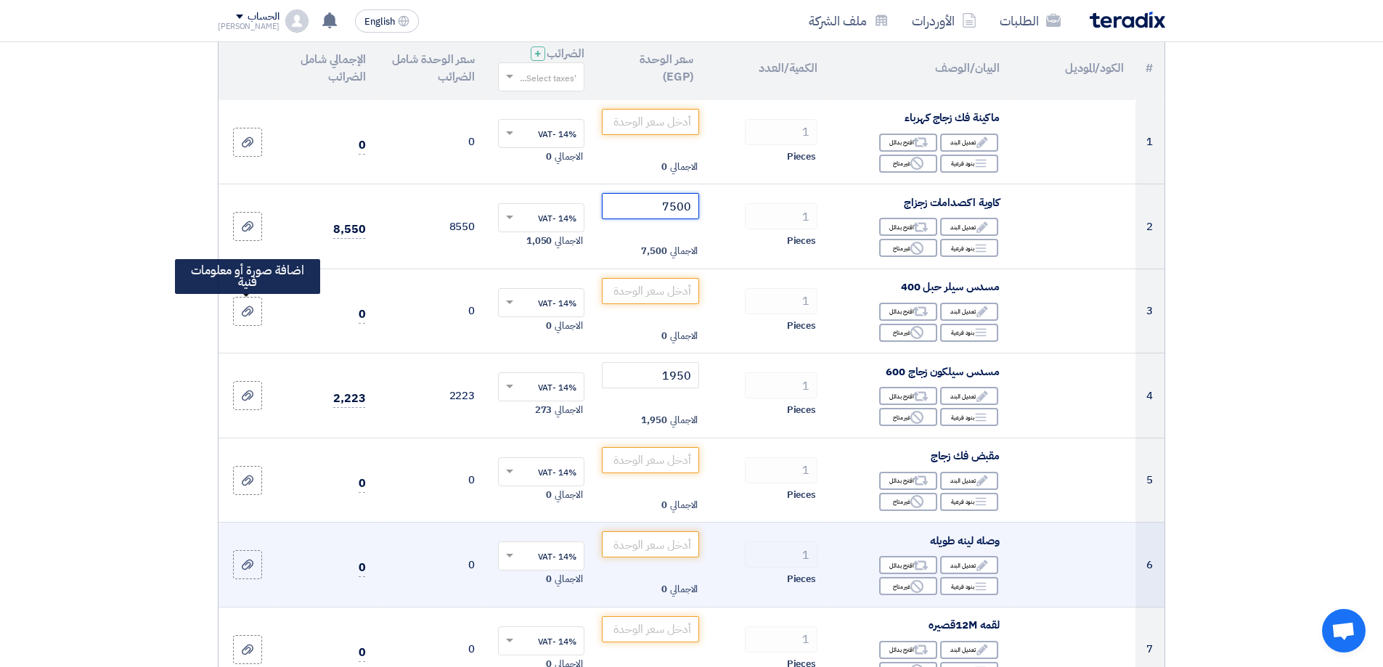
scroll to position [145, 0]
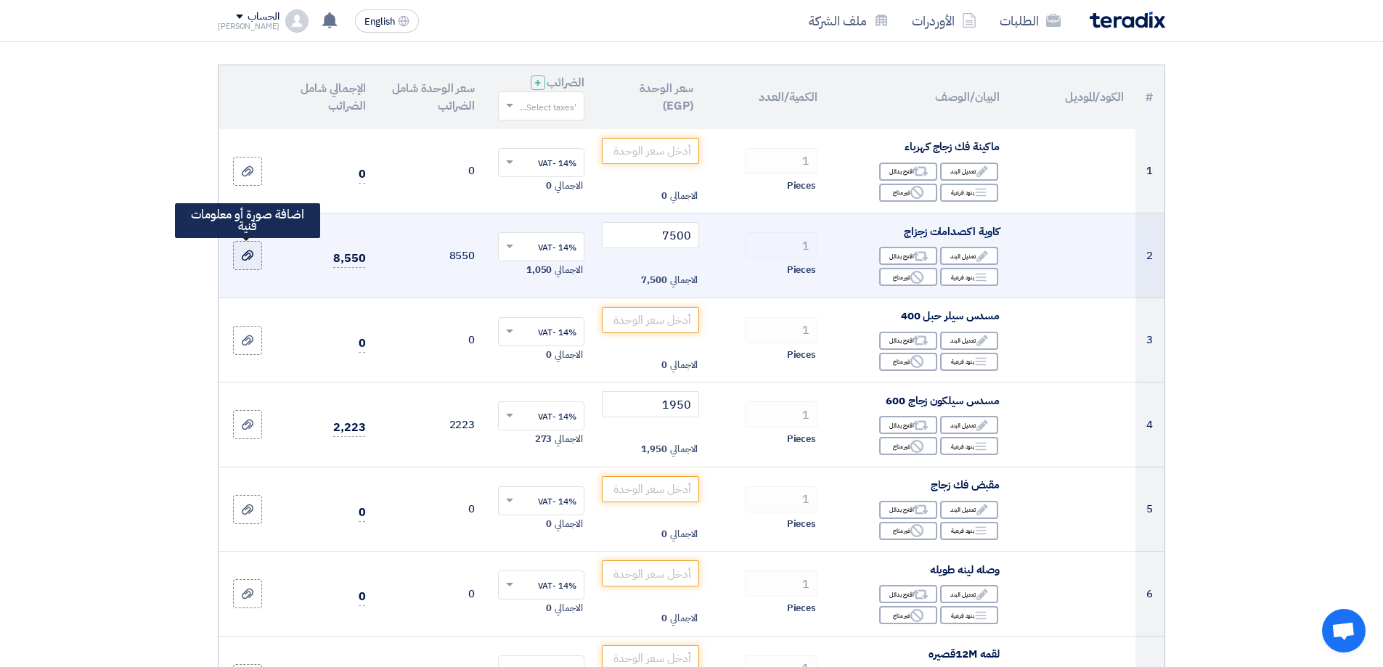
click at [250, 244] on label at bounding box center [247, 255] width 29 height 29
click at [0, 0] on input "file" at bounding box center [0, 0] width 0 height 0
click at [249, 252] on icon at bounding box center [248, 256] width 12 height 12
click at [0, 0] on input "file" at bounding box center [0, 0] width 0 height 0
click at [245, 266] on label at bounding box center [247, 255] width 29 height 29
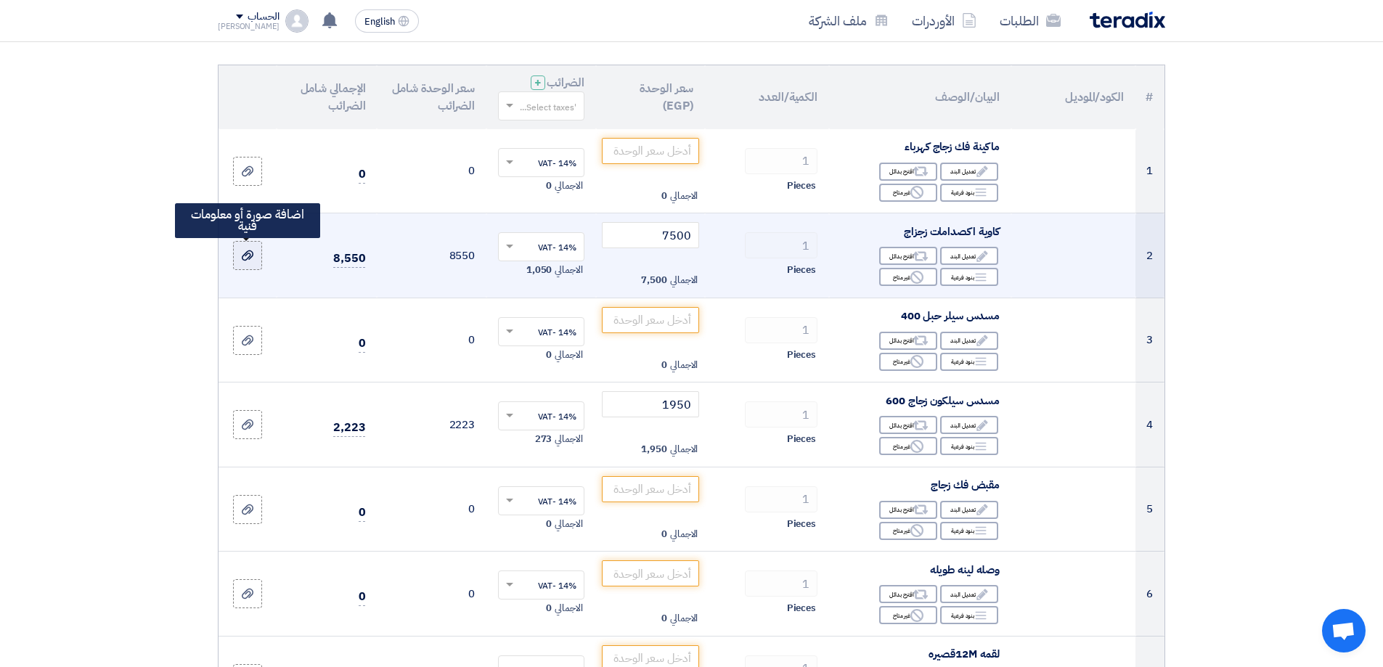
click at [0, 0] on input "file" at bounding box center [0, 0] width 0 height 0
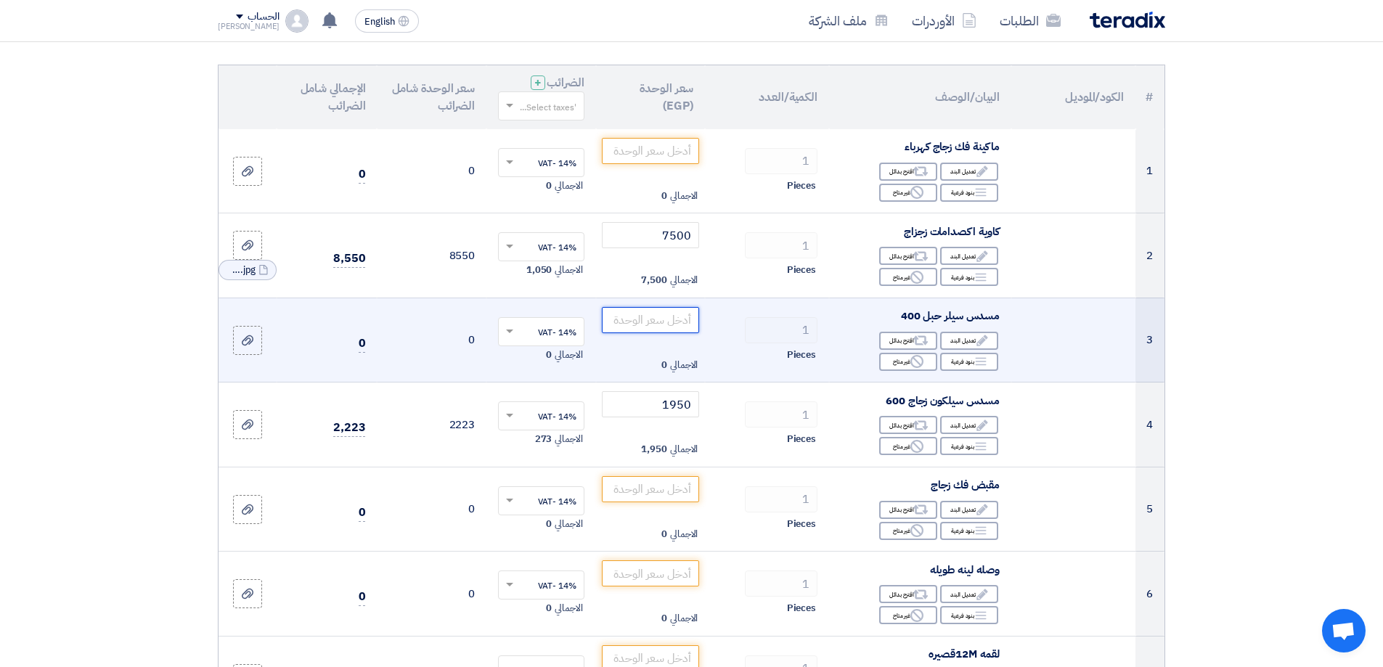
click at [676, 314] on input "number" at bounding box center [651, 320] width 98 height 26
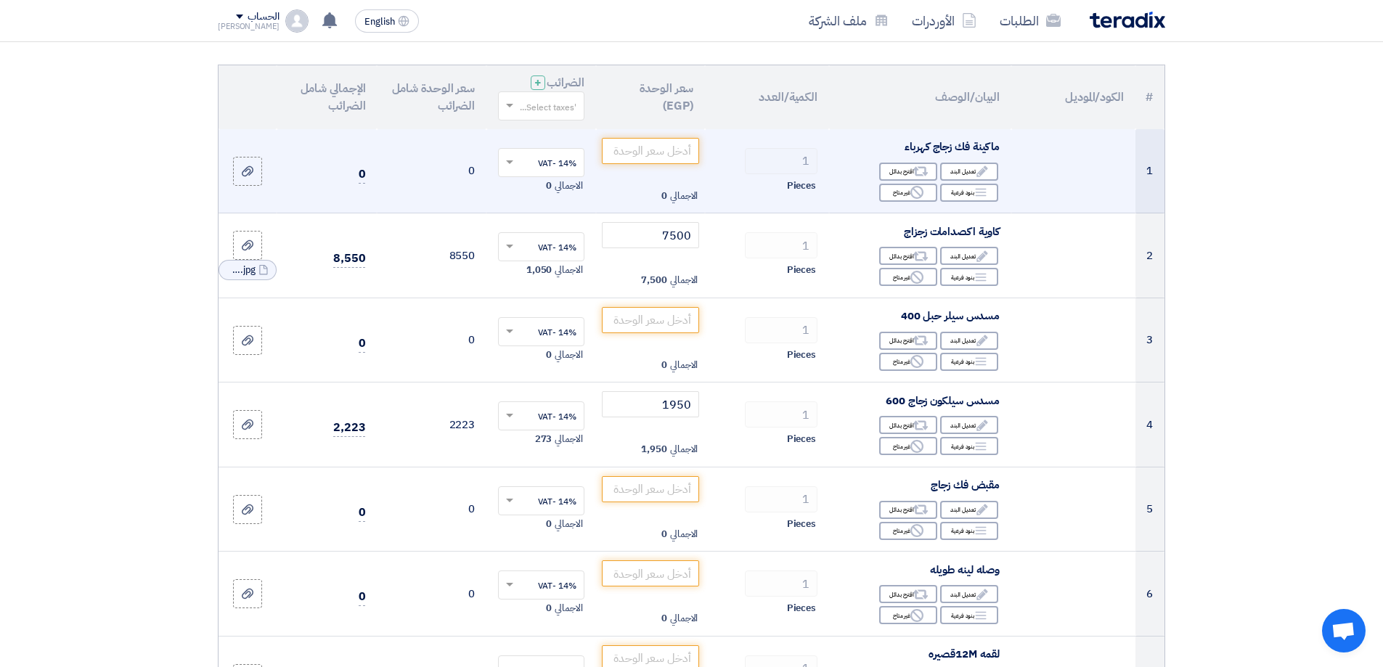
click at [682, 131] on td "الاجمالي 0" at bounding box center [651, 171] width 110 height 84
click at [682, 142] on input "number" at bounding box center [651, 151] width 98 height 26
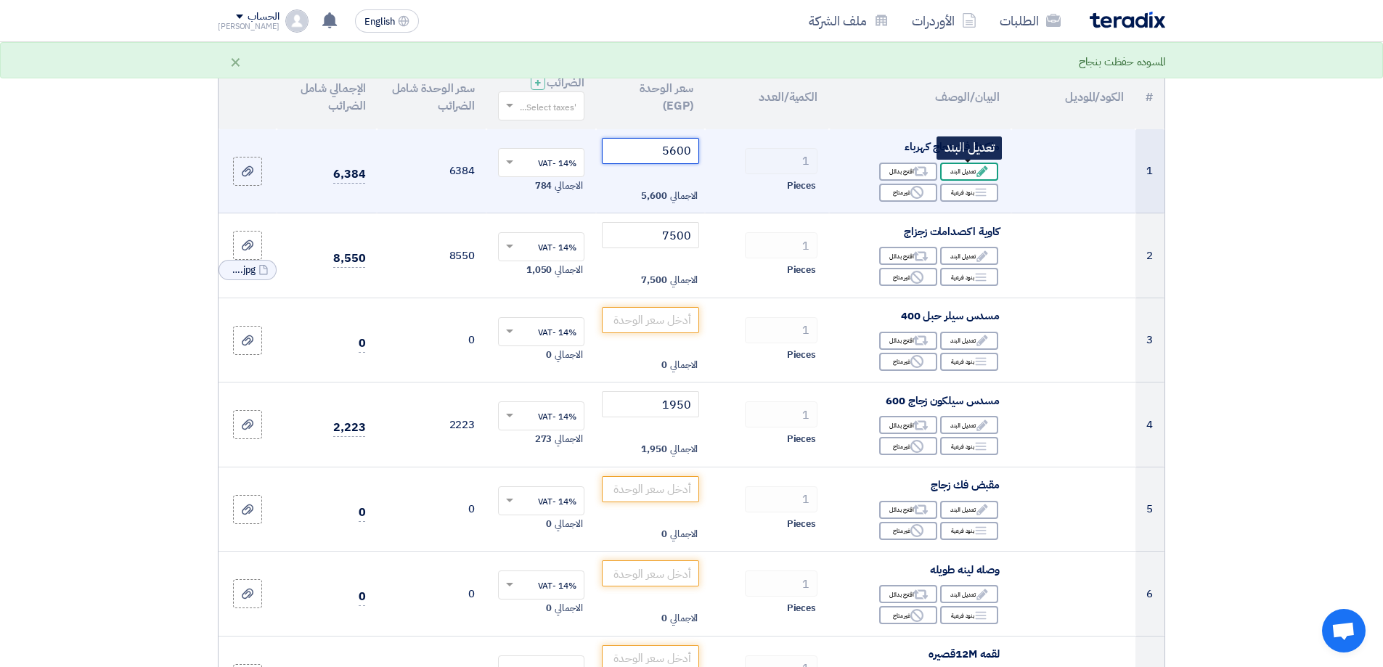
type input "5600"
click at [990, 171] on div "Edit تعديل البند" at bounding box center [969, 172] width 58 height 18
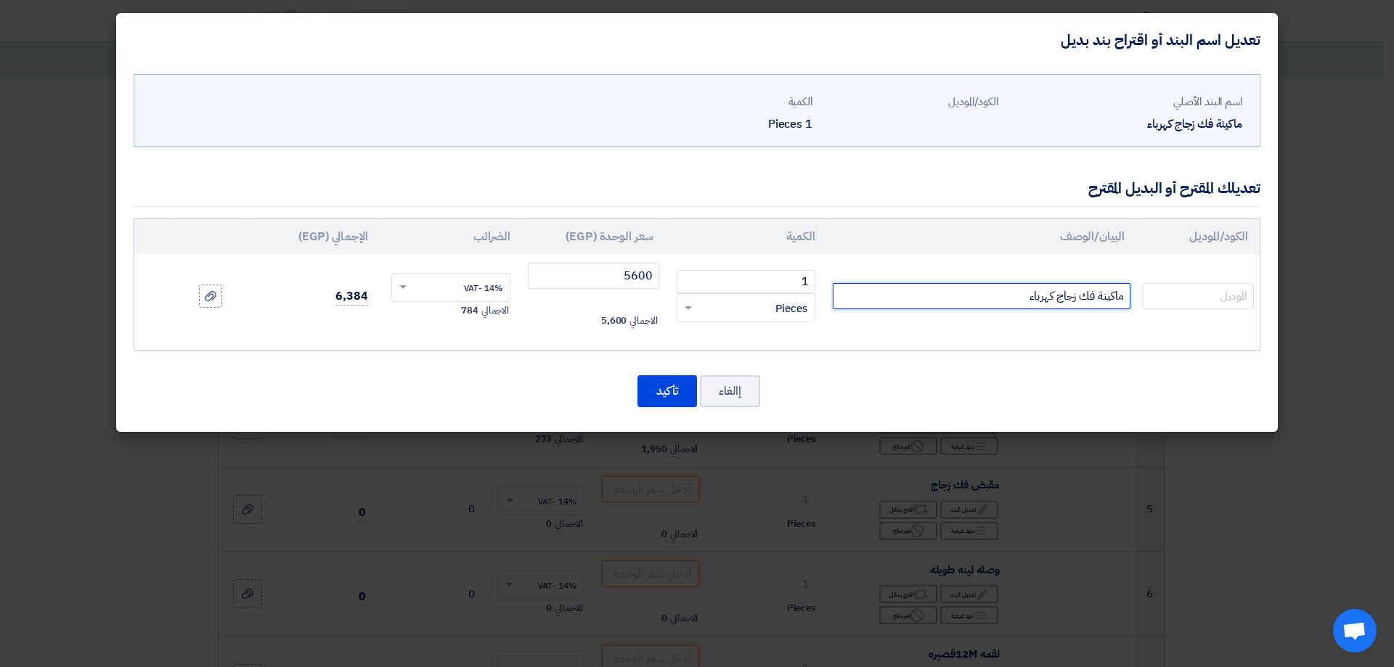
click at [1043, 296] on input "ماكينة فك زجاج كهرباء" at bounding box center [982, 296] width 298 height 26
type input "ماكينة فك زجاج هواء"
click at [1207, 309] on td at bounding box center [1197, 296] width 123 height 84
click at [1207, 301] on input "text" at bounding box center [1198, 296] width 112 height 26
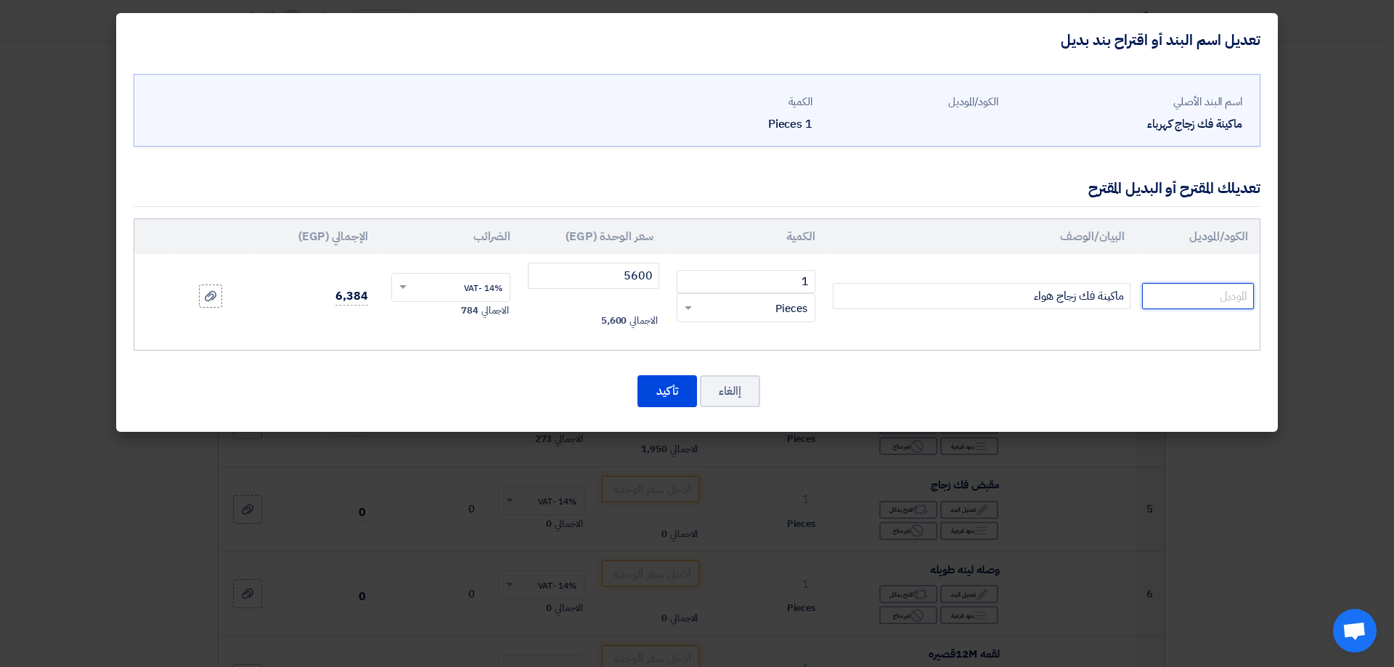
click at [1223, 298] on input "text" at bounding box center [1198, 296] width 112 height 26
paste input "KBHA0120"
type input "KBHA0120"
drag, startPoint x: 1185, startPoint y: 299, endPoint x: 1341, endPoint y: 298, distance: 156.1
click at [1340, 299] on modal-container "تعديل اسم البند أو اقتراح بند بديل اسم البند الأصلي ماكينة فك زجاج كهرباء الكود…" at bounding box center [697, 333] width 1394 height 667
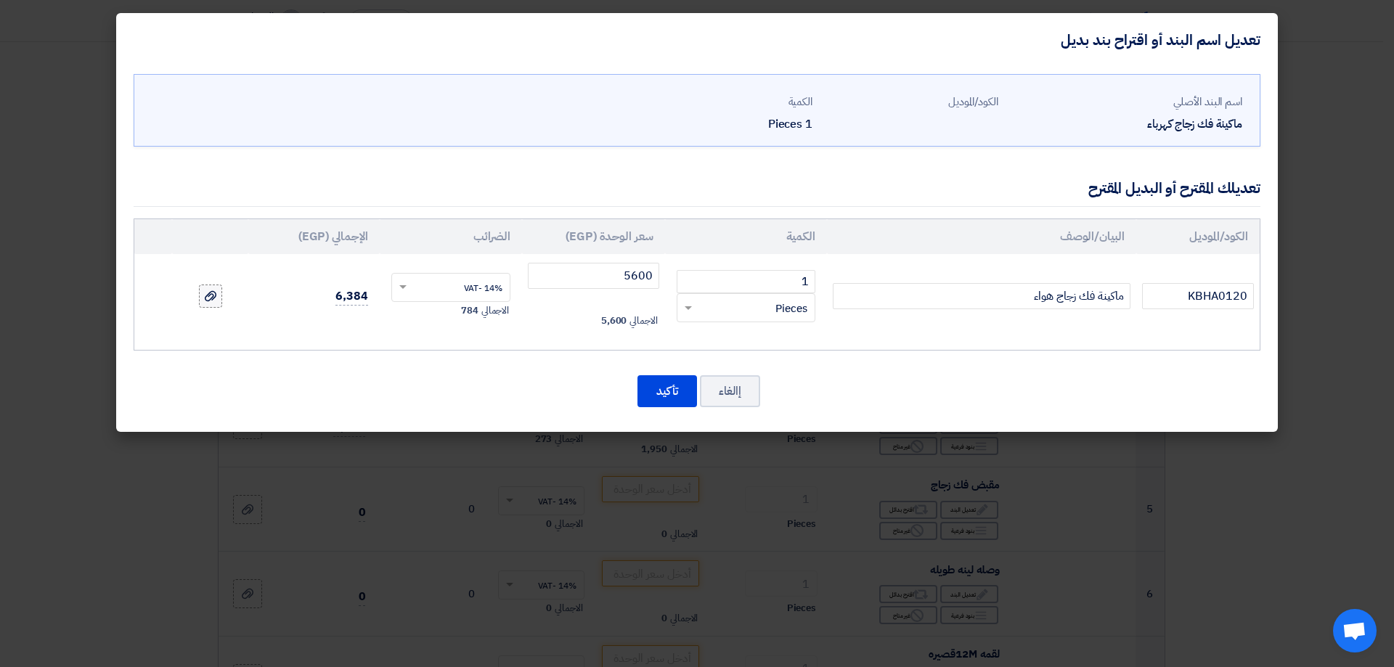
click at [212, 293] on icon at bounding box center [211, 296] width 12 height 12
click at [0, 0] on input "file" at bounding box center [0, 0] width 0 height 0
click at [662, 403] on button "تأكيد" at bounding box center [668, 391] width 60 height 32
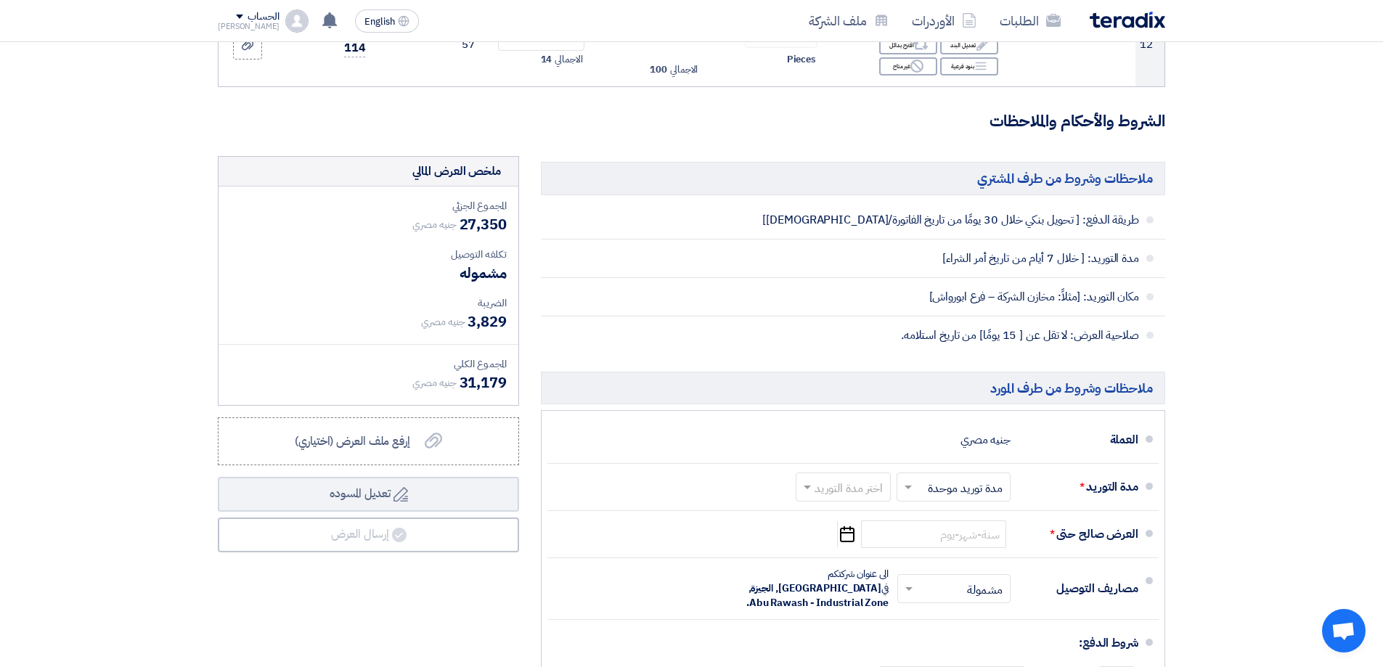
scroll to position [1380, 0]
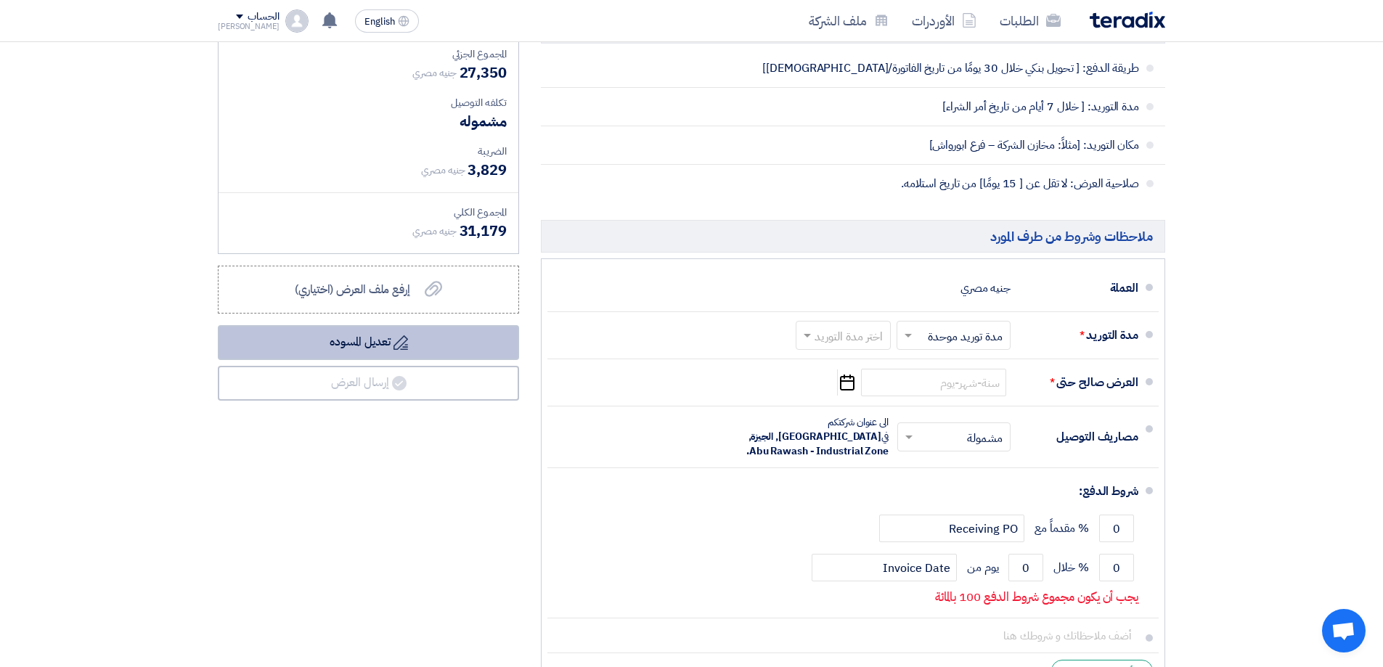
click at [425, 356] on button "Draft تعديل المسوده" at bounding box center [368, 342] width 301 height 35
drag, startPoint x: 357, startPoint y: 357, endPoint x: 363, endPoint y: 351, distance: 8.2
click at [358, 357] on button "Draft تعديل المسوده" at bounding box center [368, 342] width 301 height 35
click at [386, 332] on button "Draft تعديل المسوده" at bounding box center [368, 342] width 301 height 35
click at [372, 341] on button "Draft تعديل المسوده" at bounding box center [368, 342] width 301 height 35
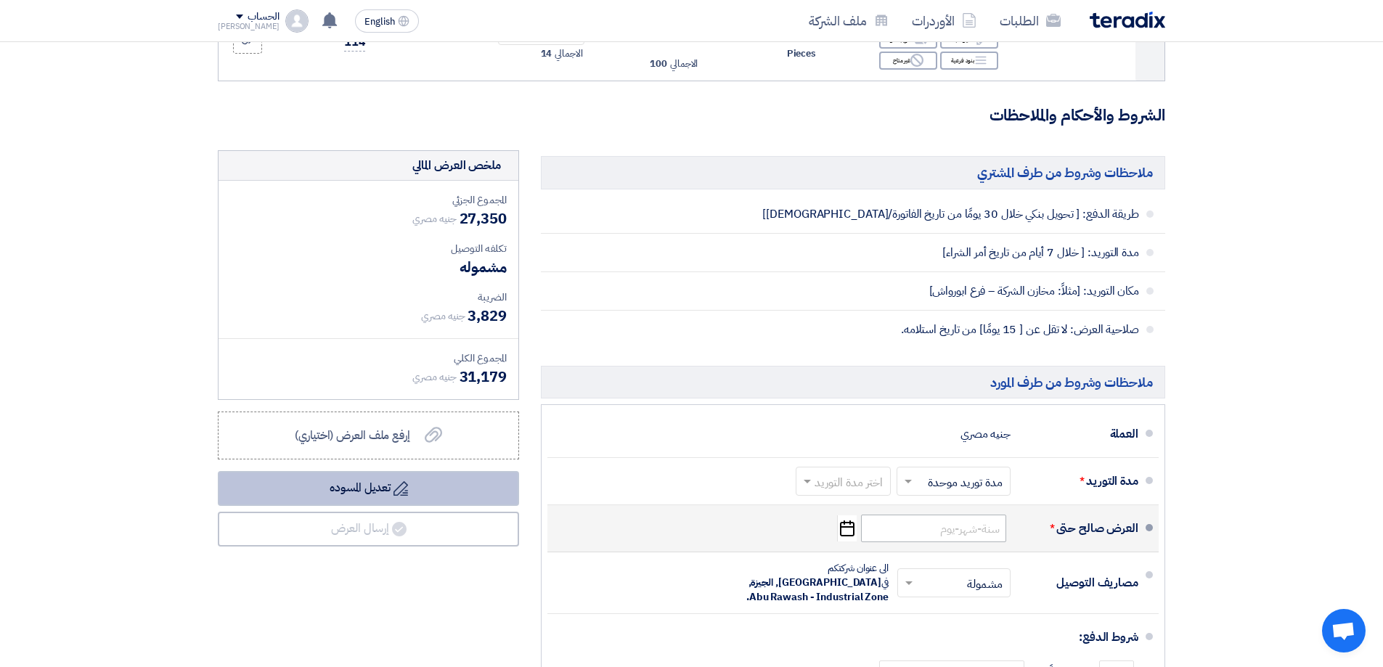
scroll to position [1234, 0]
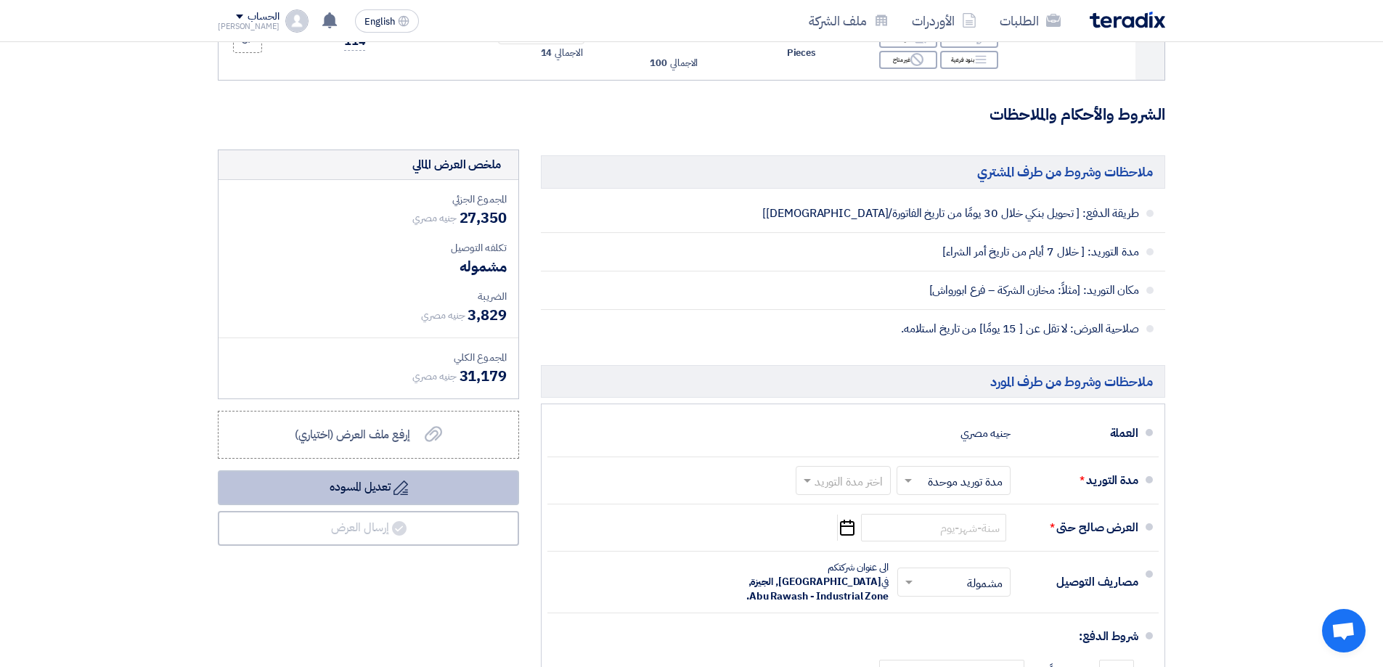
click at [362, 482] on button "Draft تعديل المسوده" at bounding box center [368, 488] width 301 height 35
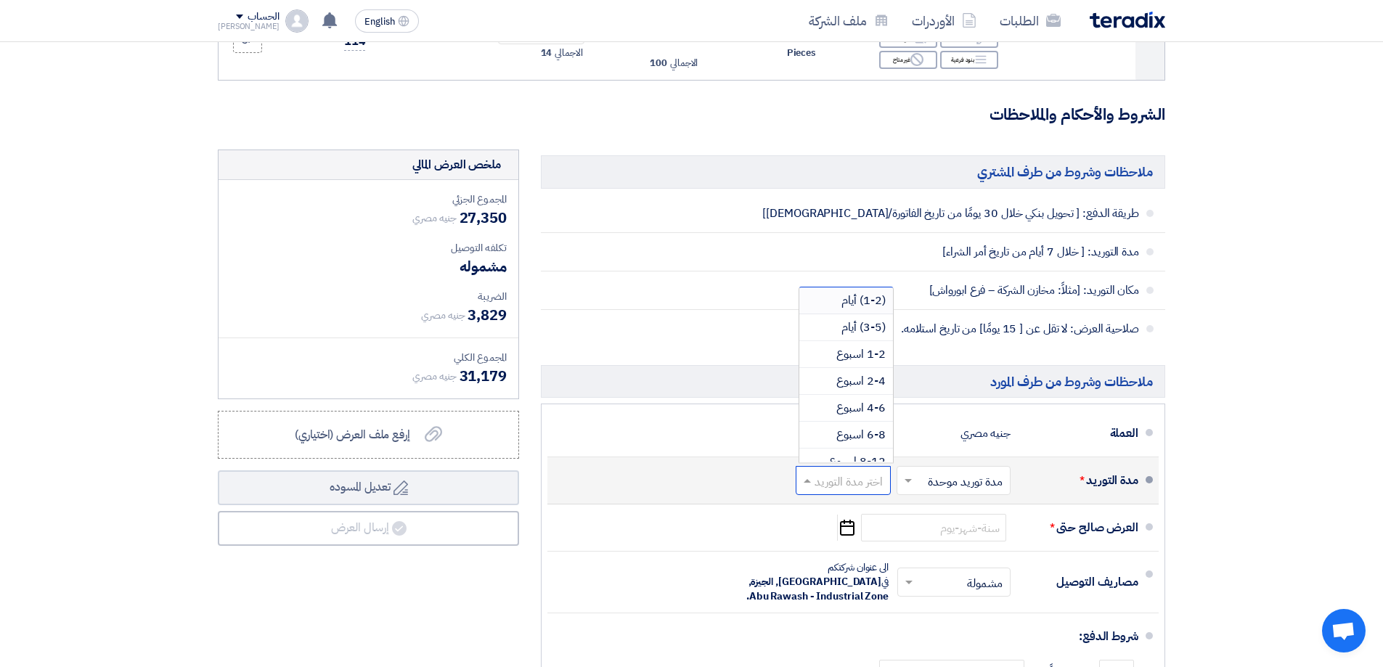
click at [824, 478] on input "text" at bounding box center [841, 482] width 88 height 21
click at [870, 301] on span "(1-2) أيام" at bounding box center [864, 300] width 44 height 17
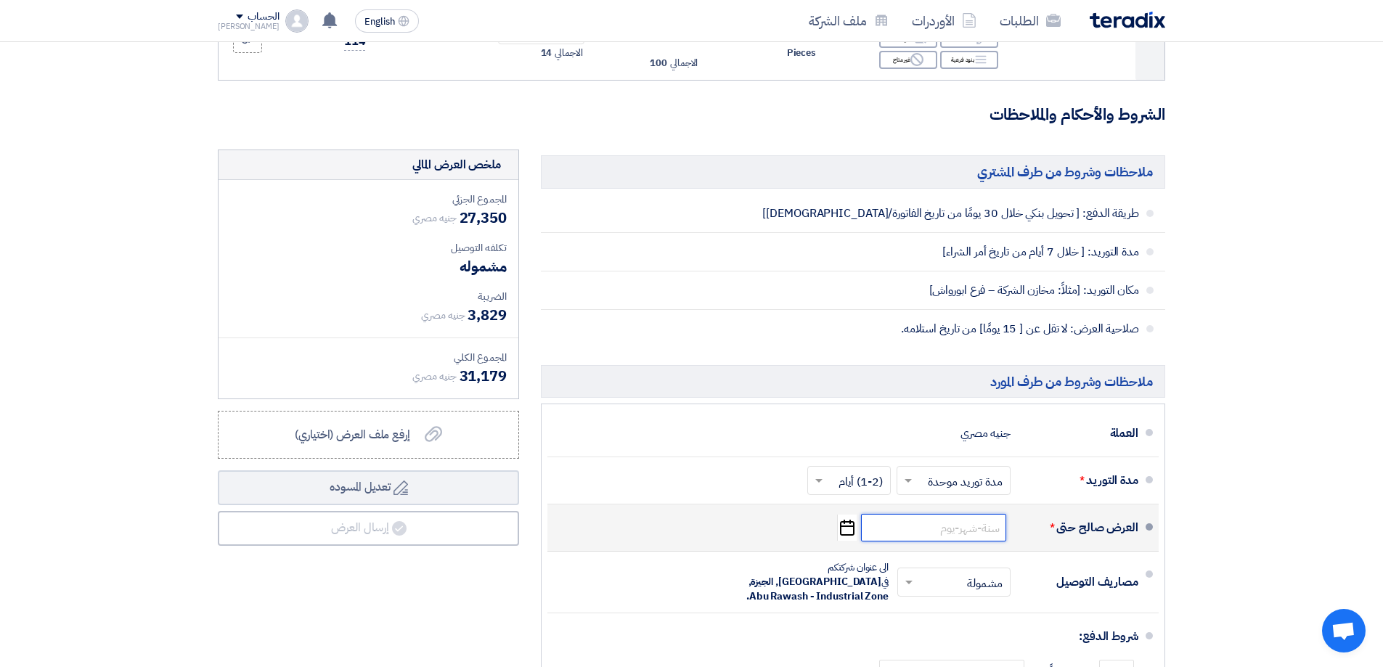
click at [911, 526] on input at bounding box center [933, 528] width 145 height 28
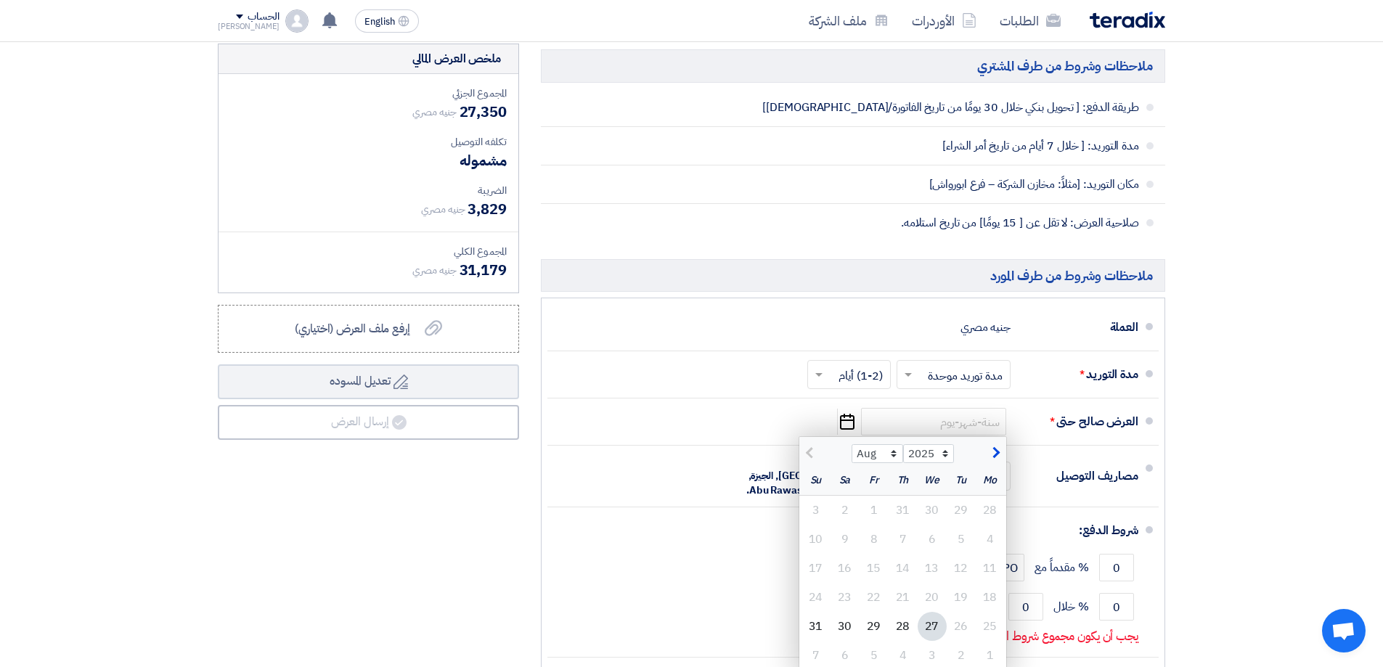
scroll to position [1525, 0]
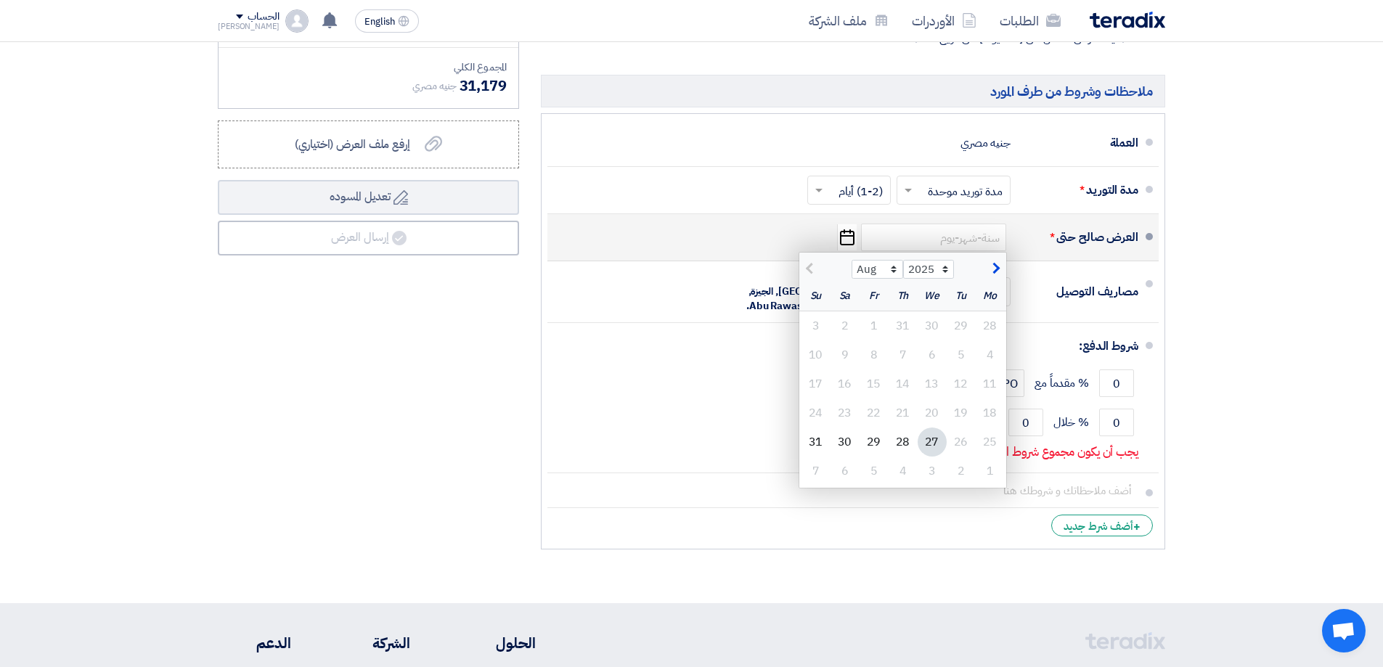
click at [995, 277] on div "Aug Sep Oct Nov [DATE] 2026 2027 2028 2029 2030 2031 2032 2033 2034 2035" at bounding box center [902, 267] width 207 height 29
click at [995, 272] on span "button" at bounding box center [994, 269] width 8 height 16
select select "9"
click at [853, 383] on div "20" at bounding box center [845, 384] width 29 height 29
type input "[DATE]"
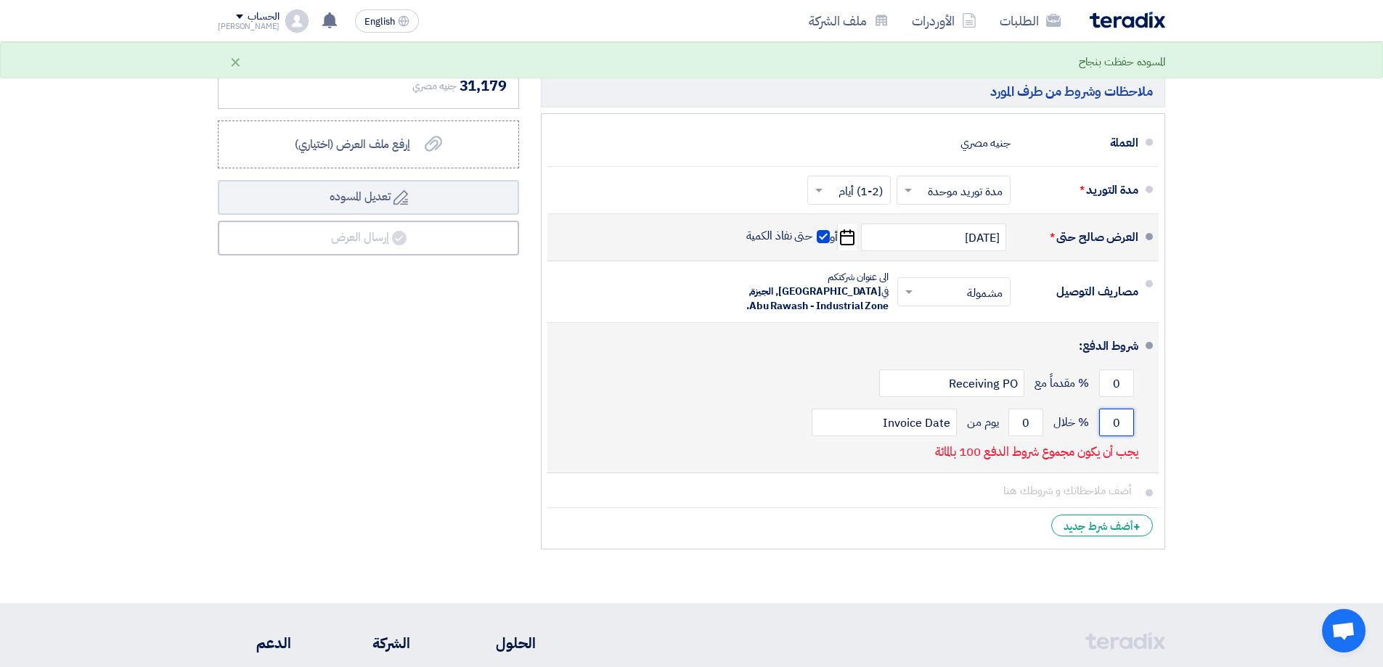
click at [1125, 409] on input "0" at bounding box center [1116, 423] width 35 height 28
drag, startPoint x: 1124, startPoint y: 406, endPoint x: 1026, endPoint y: 408, distance: 98.1
click at [1022, 408] on div "0 % خلال 0 يوم من Invoice Date" at bounding box center [848, 422] width 579 height 39
type input "100"
click at [1035, 409] on input "0" at bounding box center [1026, 423] width 35 height 28
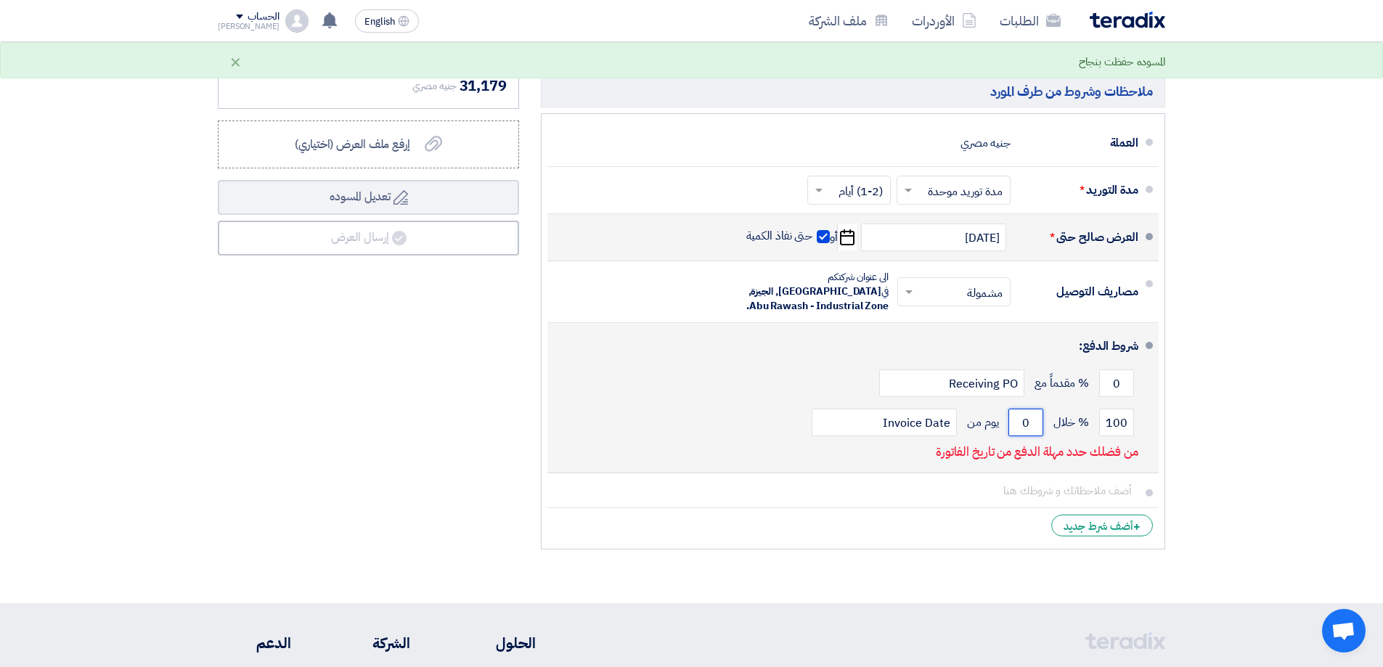
click at [1035, 409] on input "0" at bounding box center [1026, 423] width 35 height 28
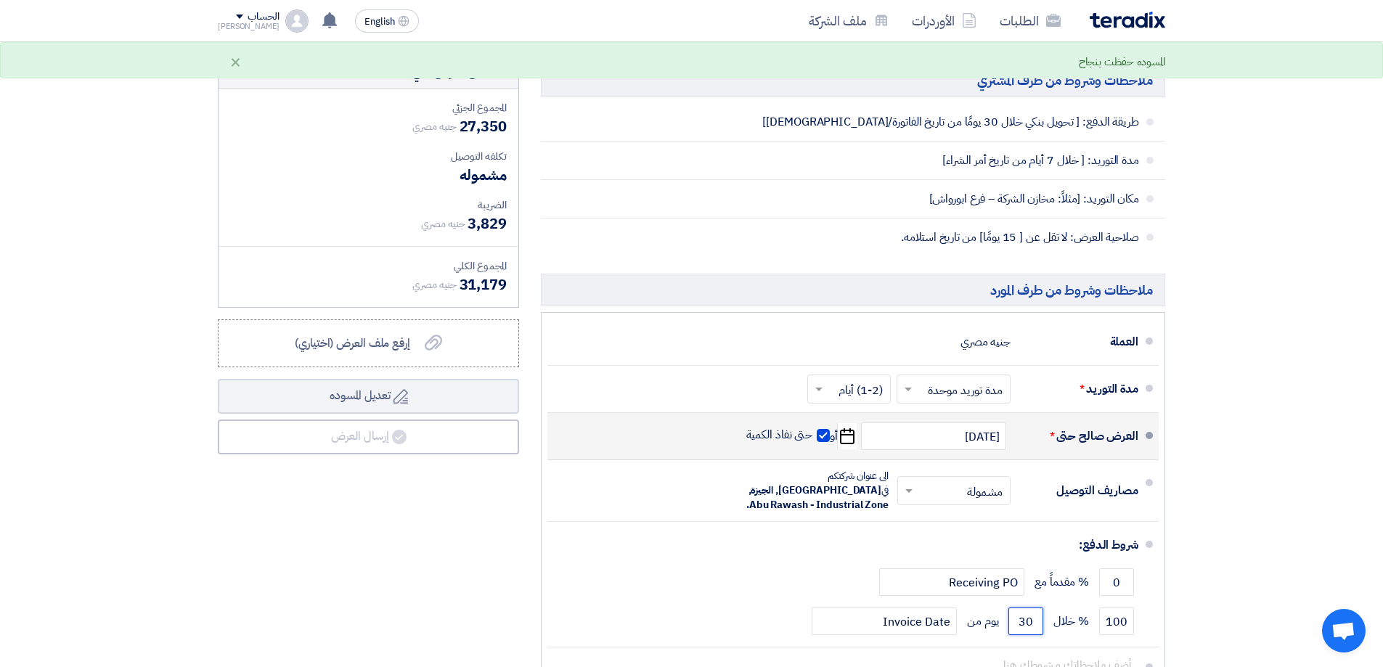
scroll to position [1307, 0]
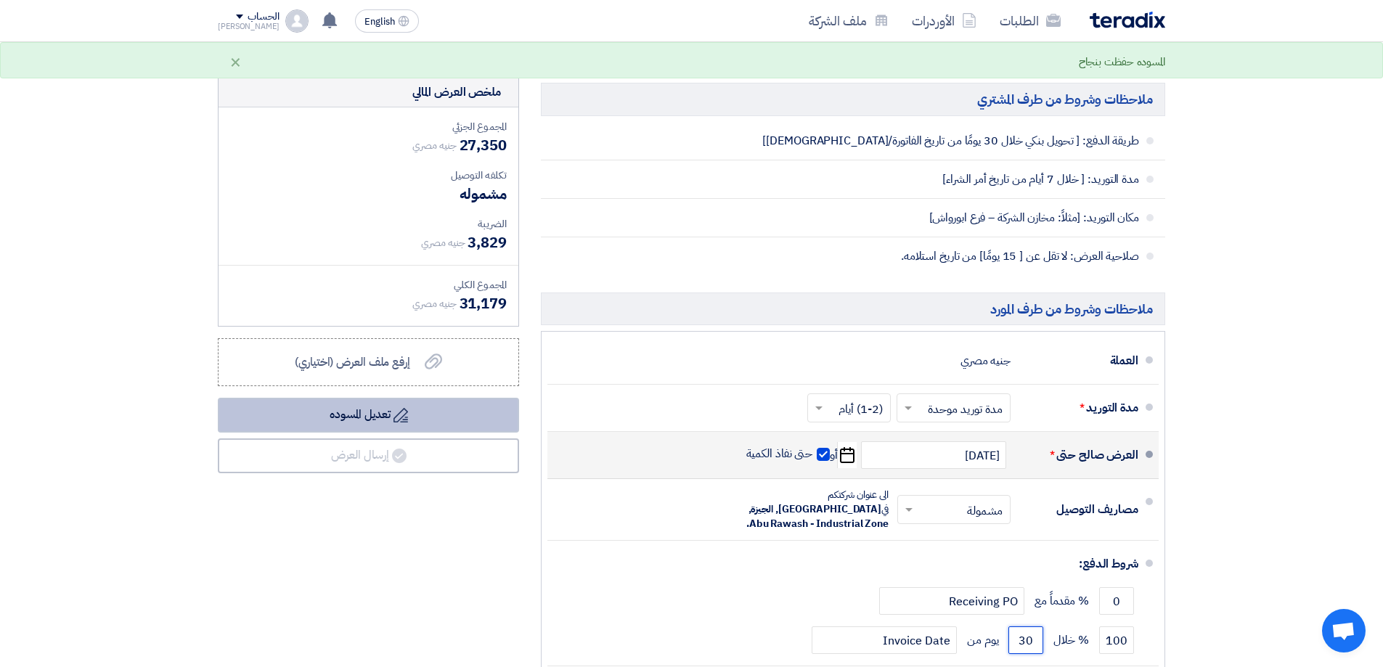
type input "30"
click at [401, 407] on button "Draft تعديل المسوده" at bounding box center [368, 415] width 301 height 35
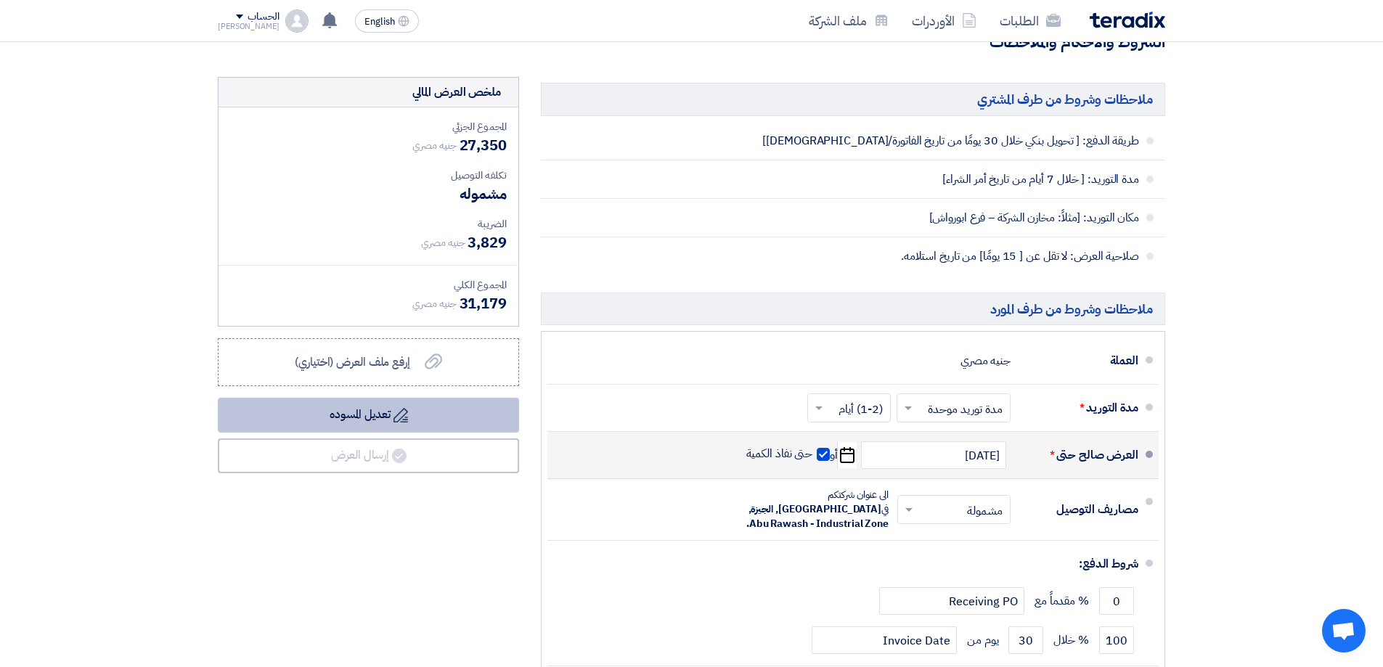
click at [352, 416] on button "Draft تعديل المسوده" at bounding box center [368, 415] width 301 height 35
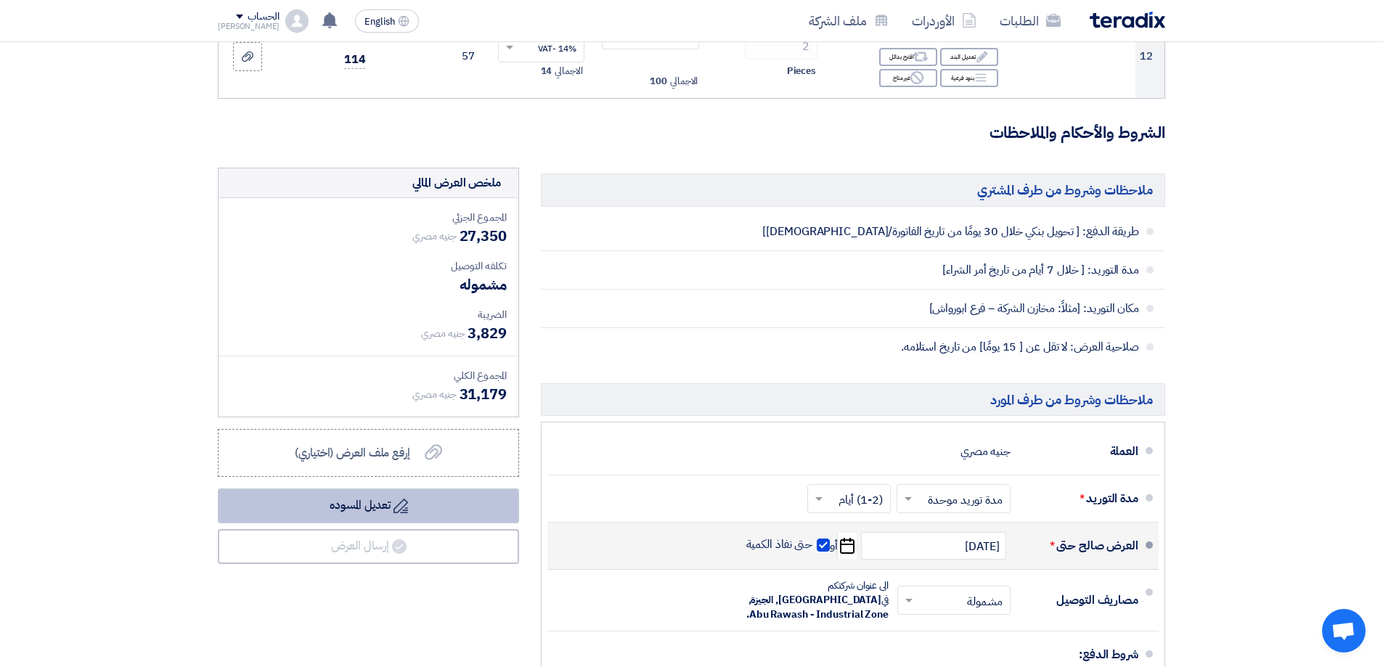
scroll to position [1380, 0]
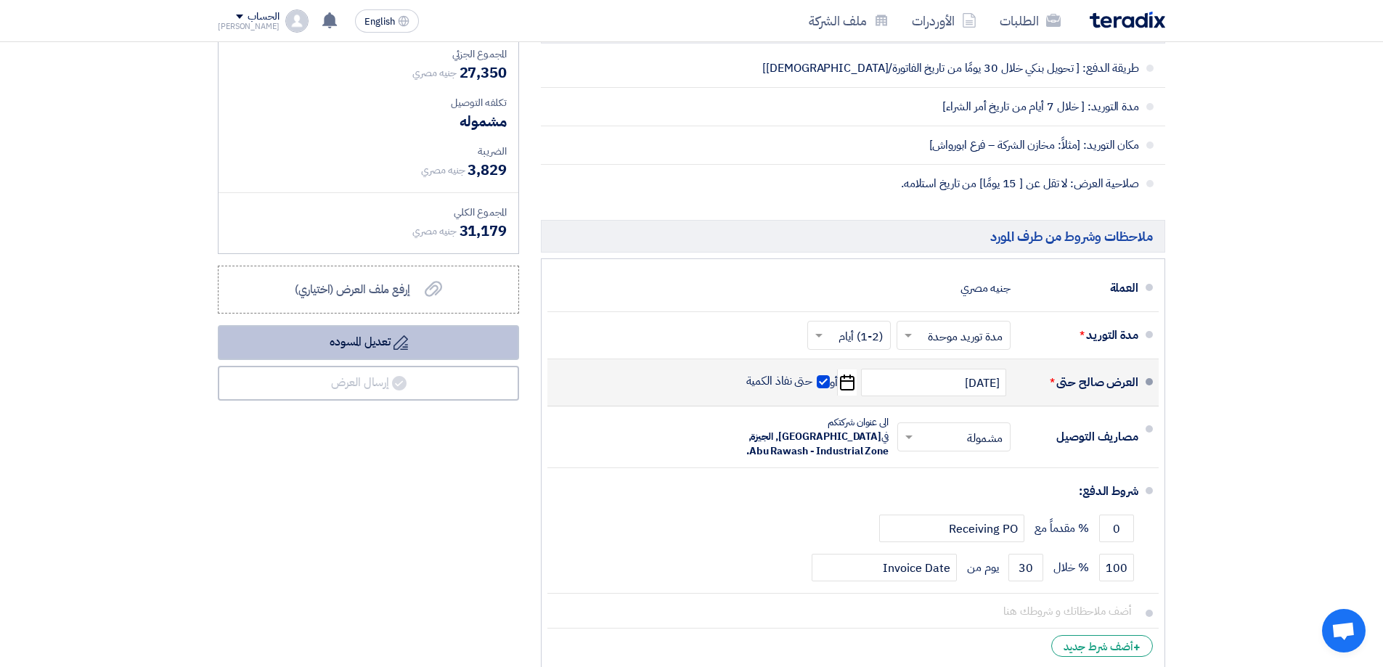
click at [395, 337] on icon "Draft" at bounding box center [401, 342] width 15 height 15
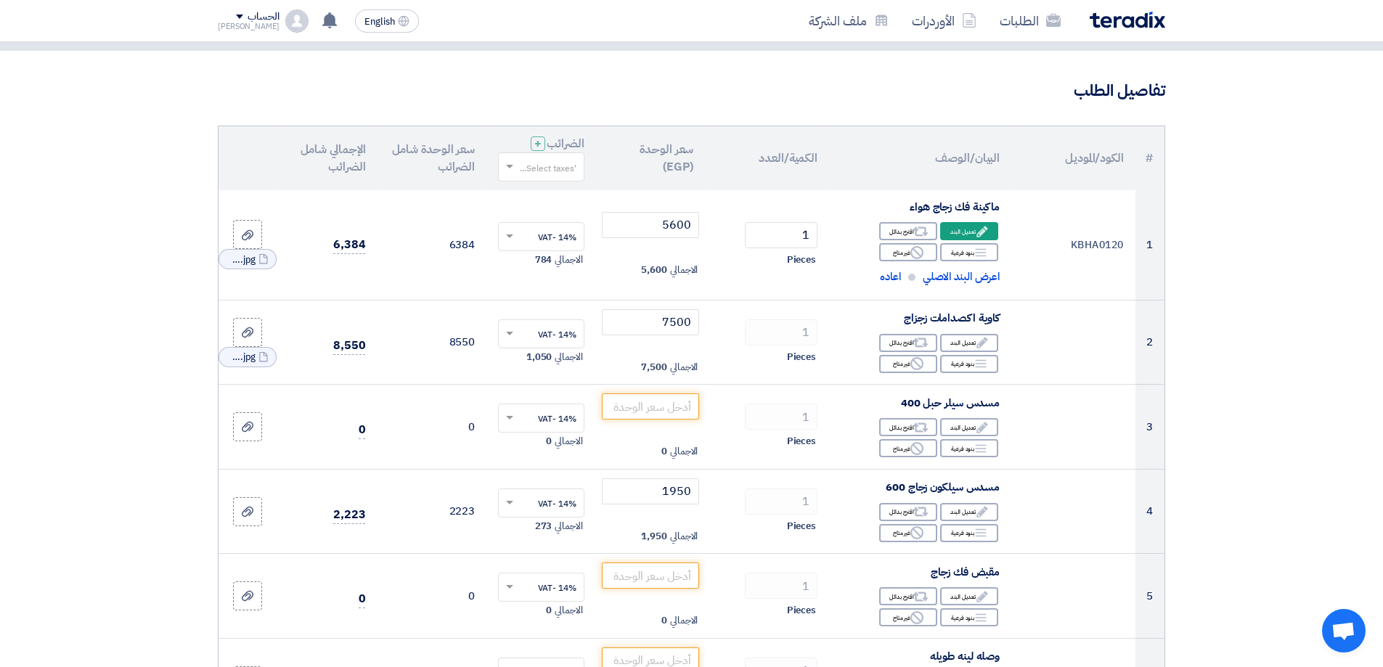
scroll to position [290, 0]
